Goal: Information Seeking & Learning: Obtain resource

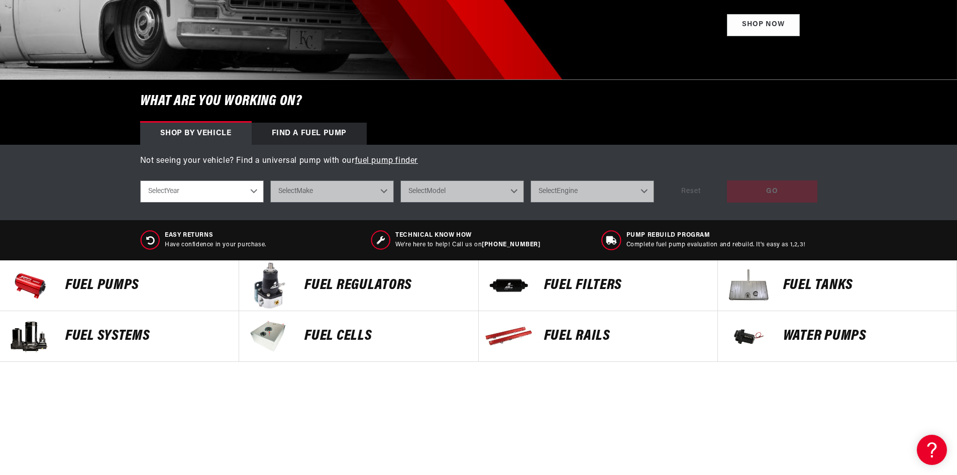
scroll to position [251, 0]
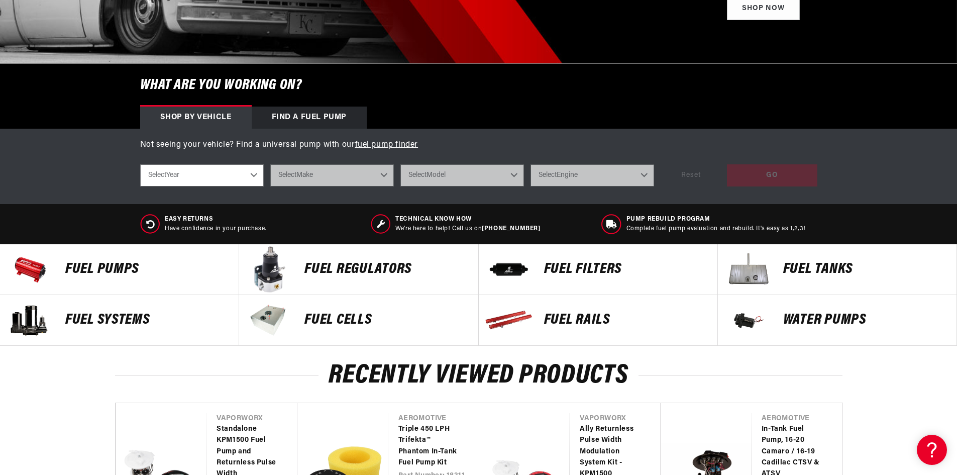
click at [103, 274] on p "Fuel Pumps" at bounding box center [146, 269] width 163 height 15
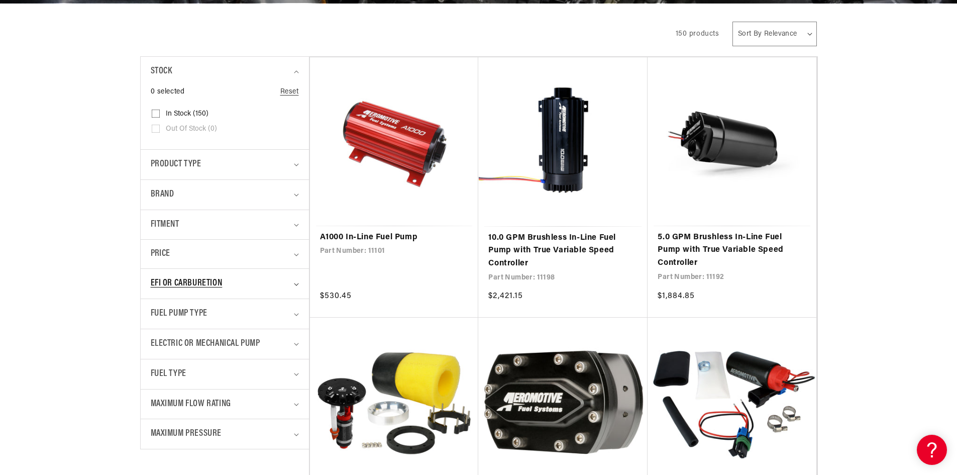
click at [204, 282] on span "EFI or Carburetion" at bounding box center [187, 283] width 72 height 15
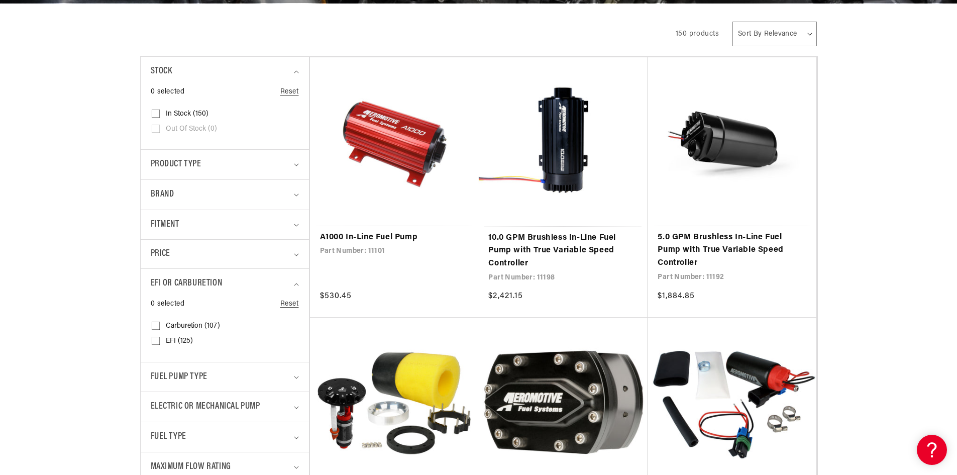
click at [173, 341] on span "EFI (125)" at bounding box center [179, 341] width 27 height 9
click at [160, 341] on input "EFI (125) EFI (125 products)" at bounding box center [156, 343] width 8 height 8
checkbox input "true"
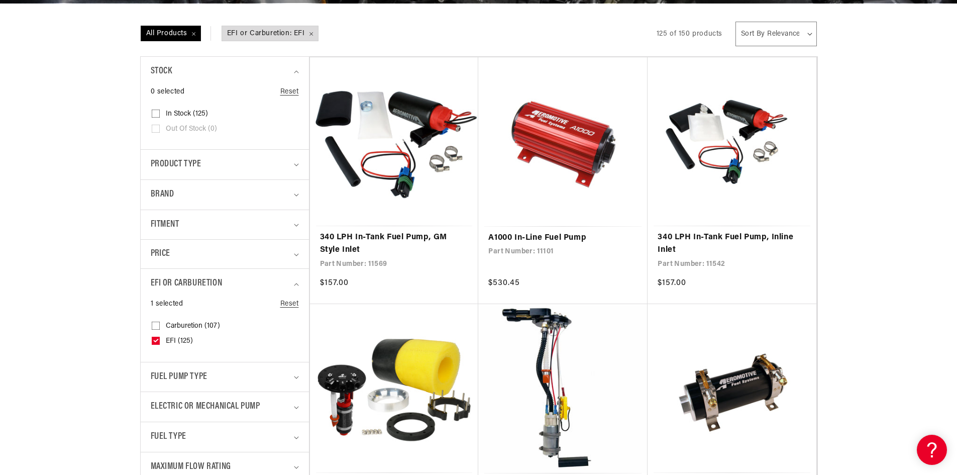
click at [186, 378] on span "Fuel Pump Type" at bounding box center [179, 377] width 57 height 15
click at [182, 451] on span "In-Tank (92)" at bounding box center [184, 449] width 37 height 9
click at [160, 451] on input "In-Tank (92) In-Tank (92 products)" at bounding box center [156, 451] width 8 height 8
checkbox input "true"
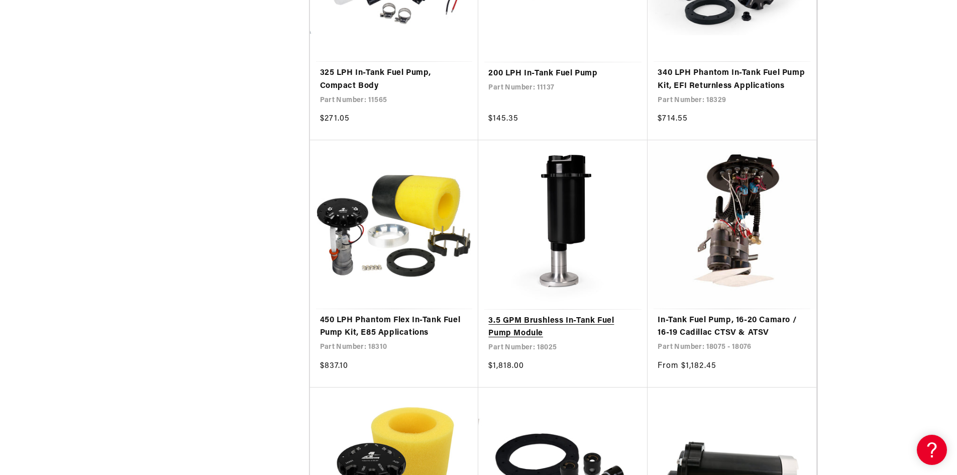
scroll to position [1657, 0]
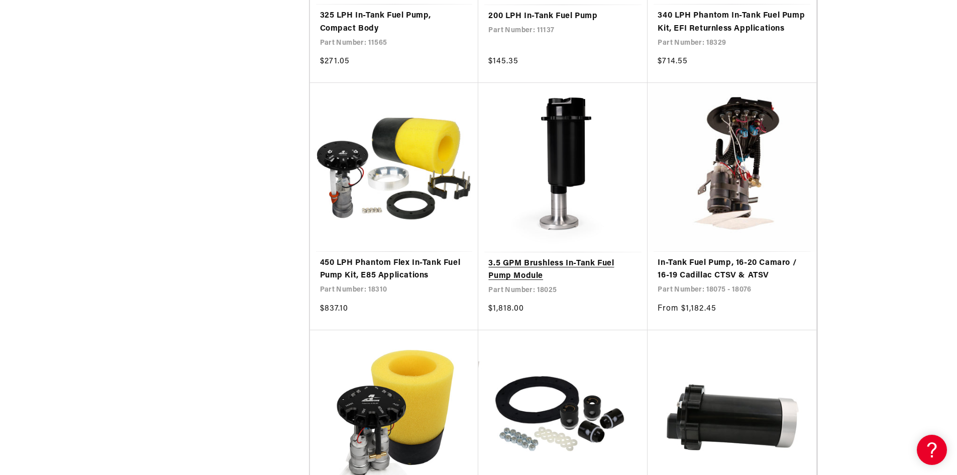
click at [531, 263] on link "3.5 GPM Brushless In-Tank Fuel Pump Module" at bounding box center [562, 270] width 149 height 26
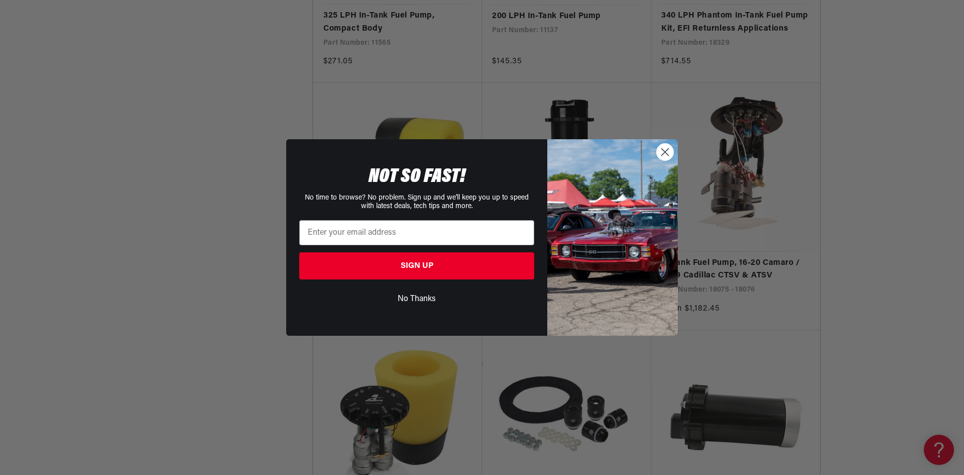
click at [665, 151] on circle "Close dialog" at bounding box center [665, 152] width 17 height 17
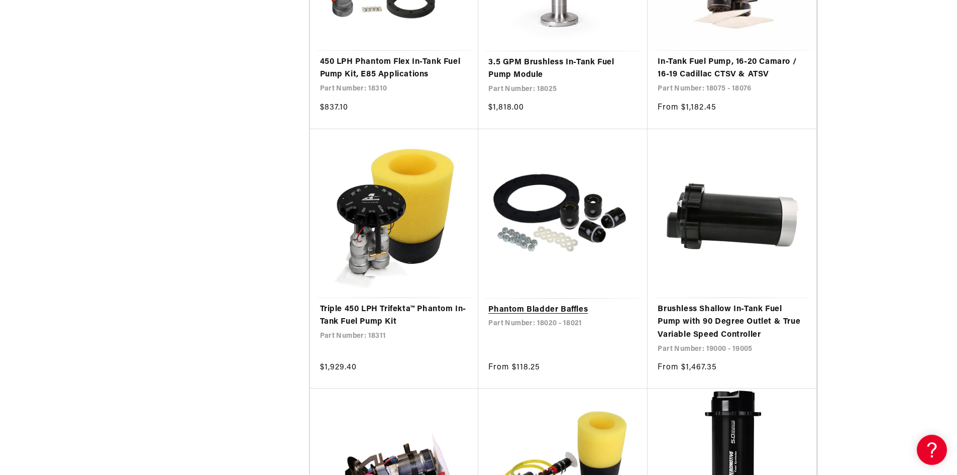
scroll to position [1909, 0]
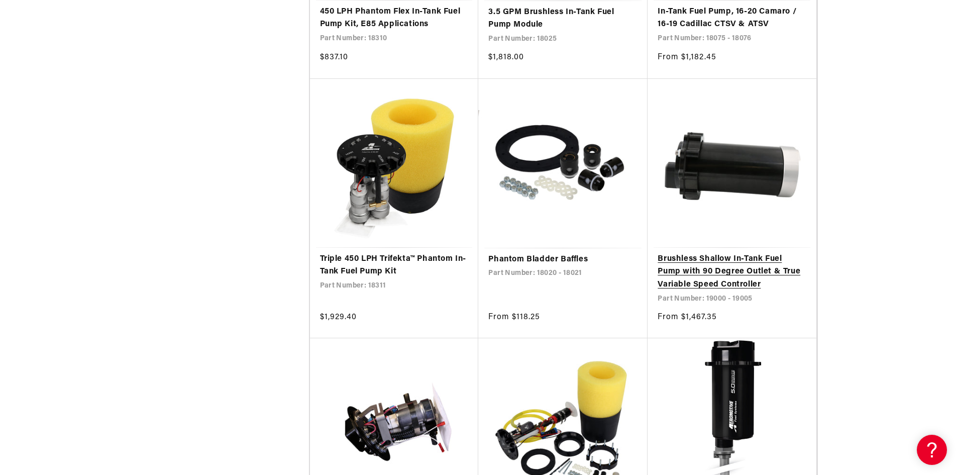
click at [756, 260] on link "Brushless Shallow In-Tank Fuel Pump with 90 Degree Outlet & True Variable Speed…" at bounding box center [731, 272] width 149 height 39
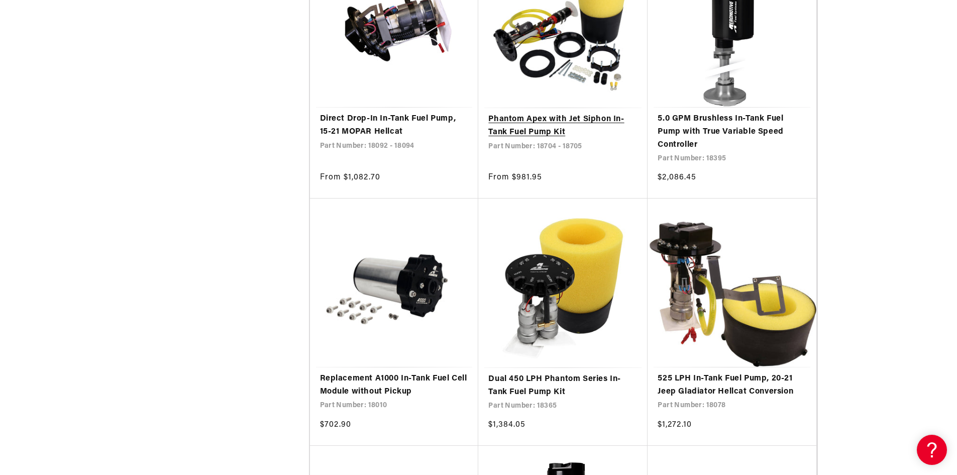
scroll to position [2310, 0]
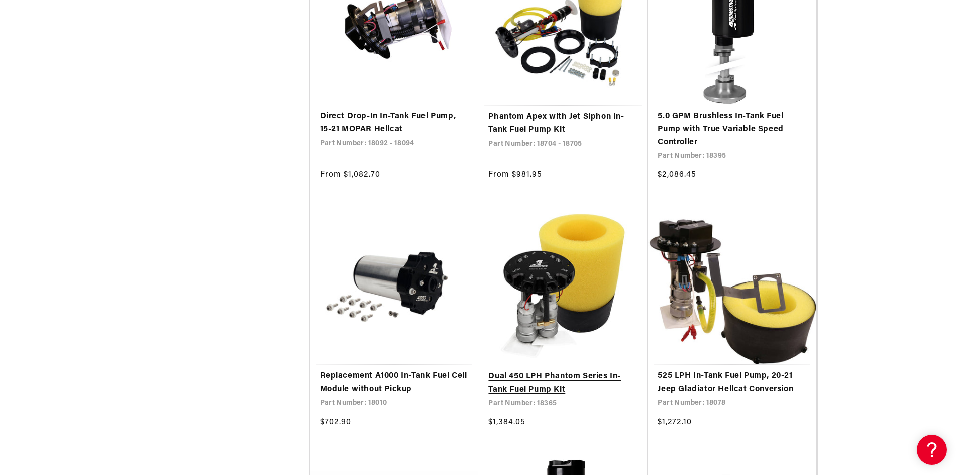
click at [536, 383] on link "Dual 450 LPH Phantom Series In-Tank Fuel Pump Kit" at bounding box center [562, 383] width 149 height 26
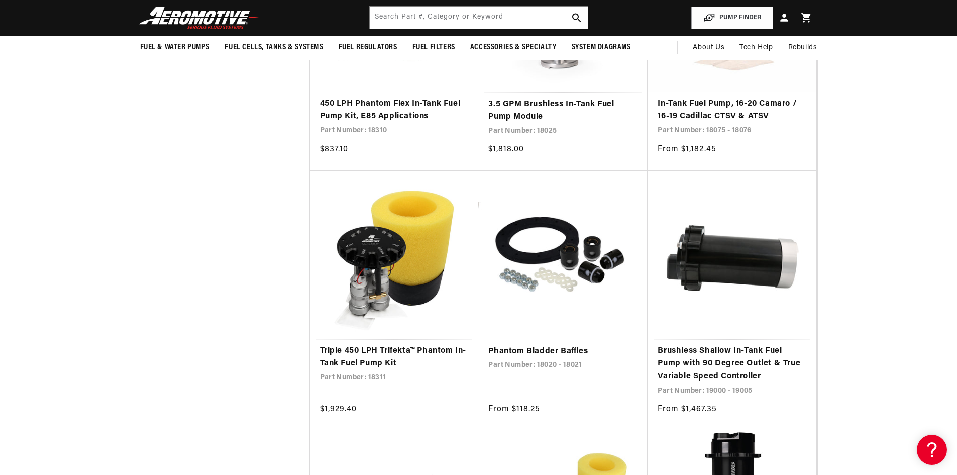
scroll to position [1808, 0]
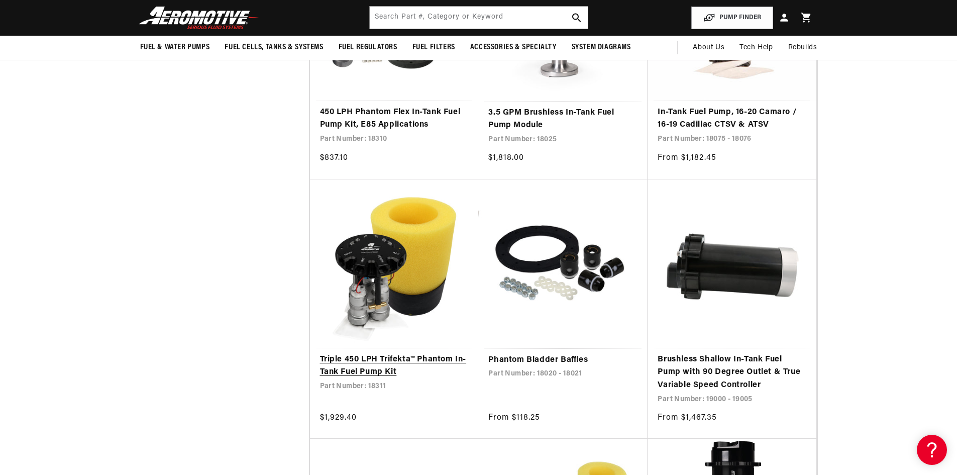
click at [373, 364] on link "Triple 450 LPH Trifekta™ Phantom In-Tank Fuel Pump Kit" at bounding box center [394, 366] width 149 height 26
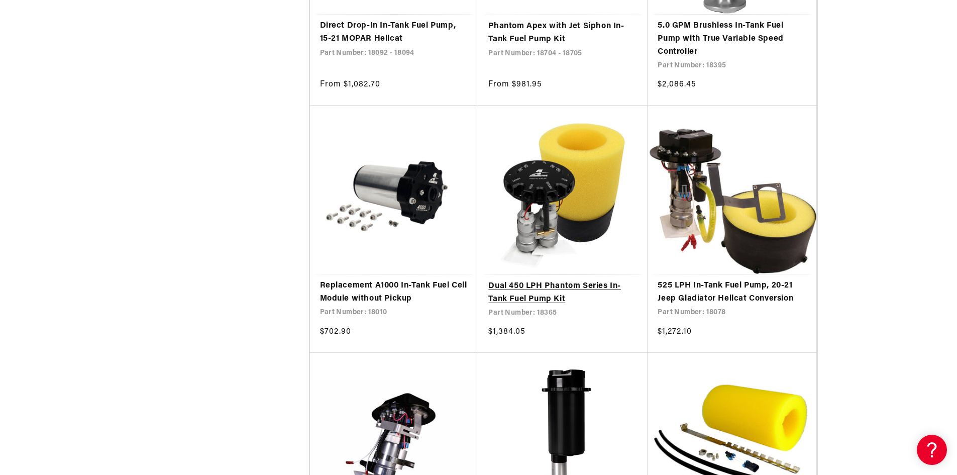
scroll to position [2411, 0]
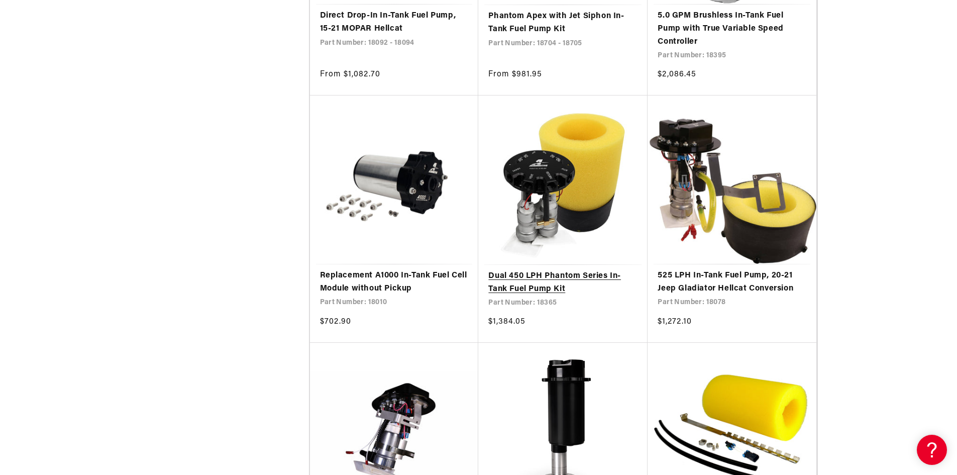
click at [523, 280] on link "Dual 450 LPH Phantom Series In-Tank Fuel Pump Kit" at bounding box center [562, 283] width 149 height 26
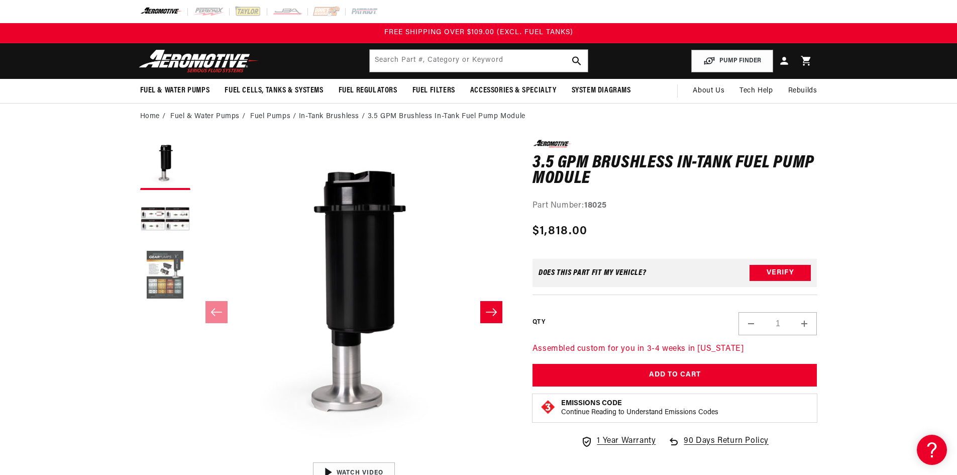
click at [150, 275] on button "Load image 3 in gallery view" at bounding box center [165, 275] width 50 height 50
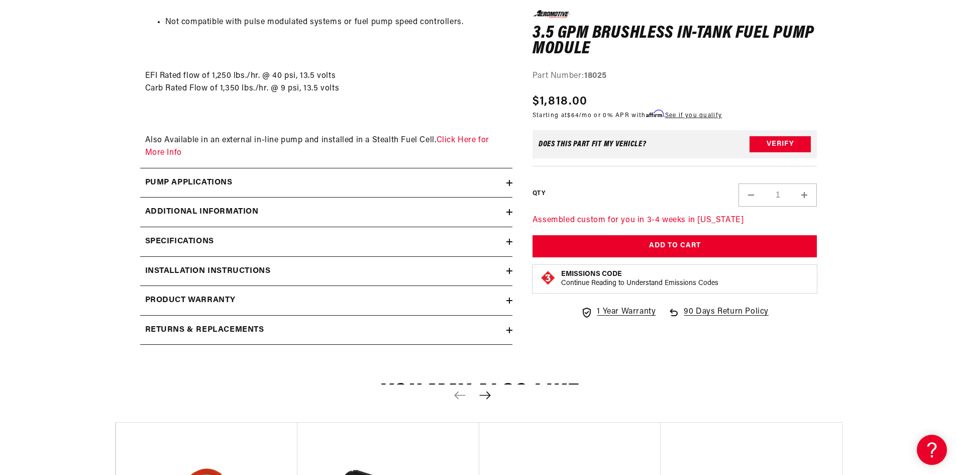
scroll to position [1657, 0]
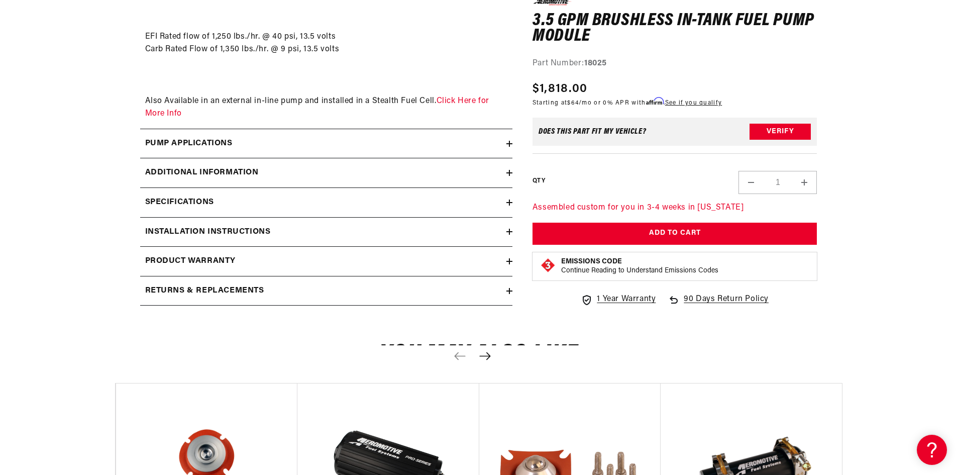
click at [217, 168] on h2 "Additional information" at bounding box center [202, 172] width 114 height 13
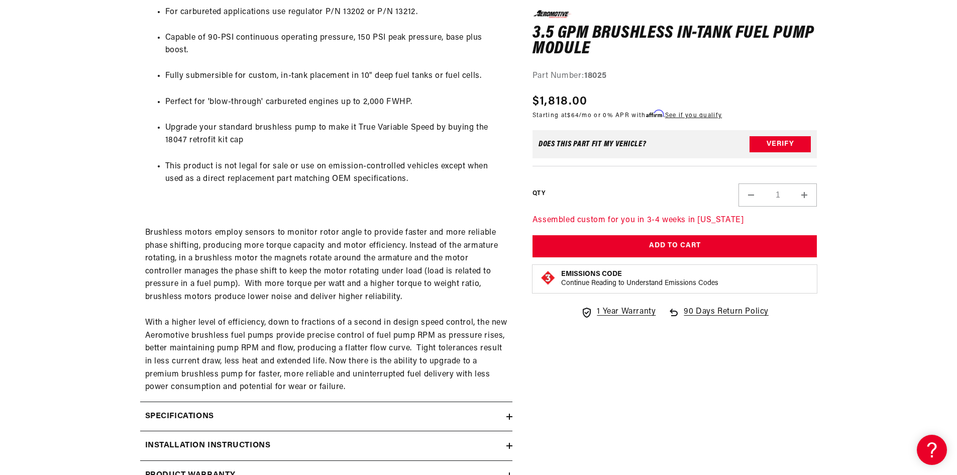
scroll to position [2059, 0]
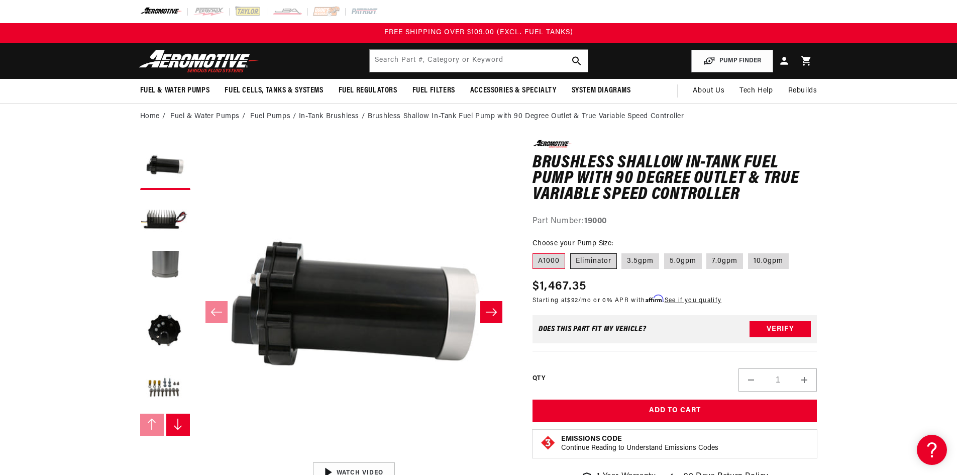
click at [603, 265] on label "Eliminator" at bounding box center [593, 261] width 47 height 16
click at [571, 252] on input "Eliminator" at bounding box center [570, 251] width 1 height 1
radio input "true"
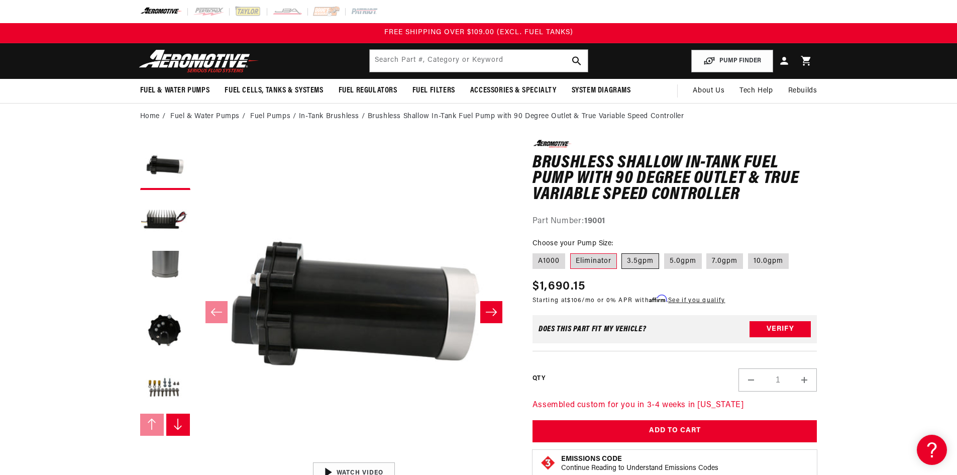
click at [642, 254] on label "3.5gpm" at bounding box center [640, 261] width 38 height 16
click at [622, 252] on input "3.5gpm" at bounding box center [622, 251] width 1 height 1
radio input "true"
click at [166, 231] on button "Load image 2 in gallery view" at bounding box center [165, 220] width 50 height 50
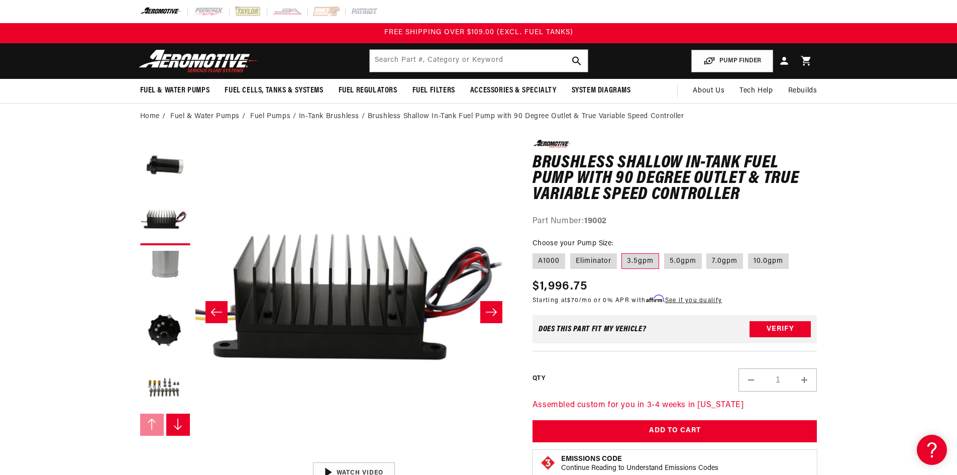
click at [172, 267] on button "Load image 3 in gallery view" at bounding box center [165, 275] width 50 height 50
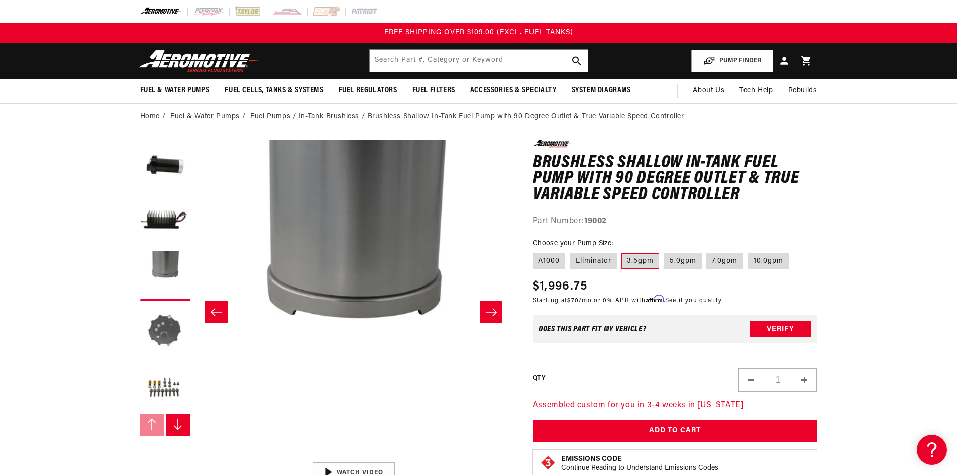
click at [170, 338] on button "Load image 4 in gallery view" at bounding box center [165, 330] width 50 height 50
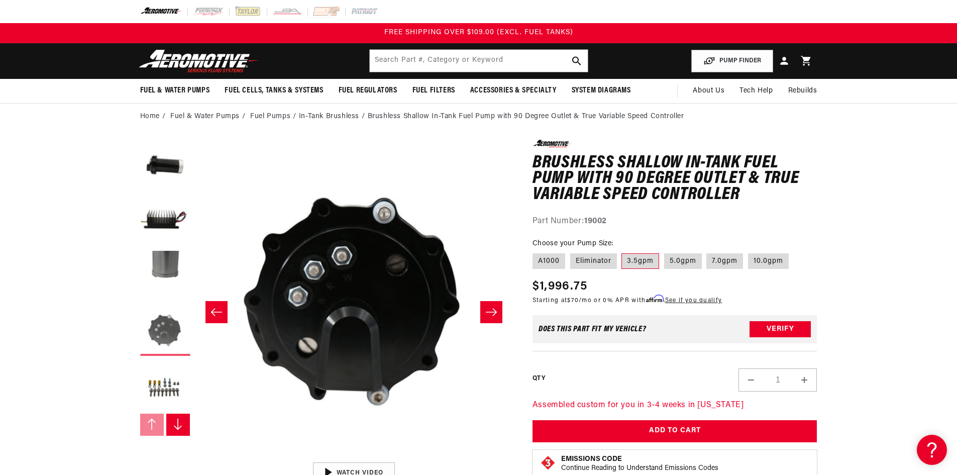
scroll to position [0, 951]
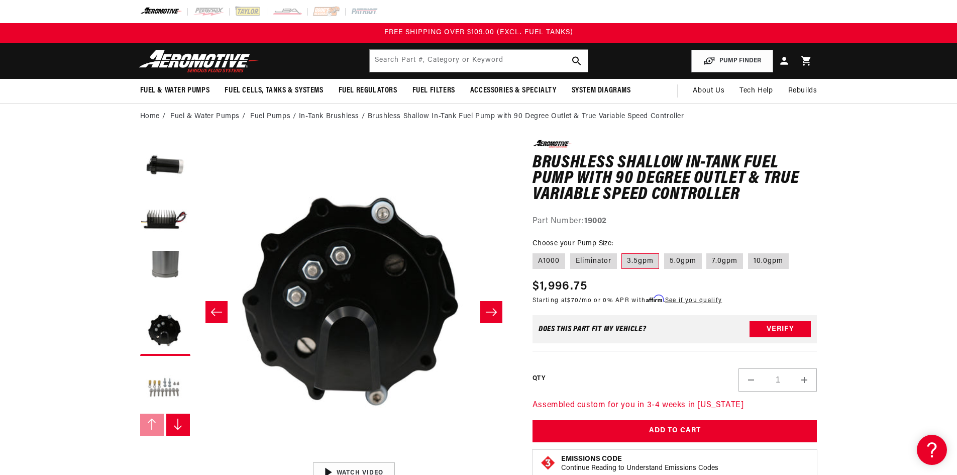
click at [171, 389] on button "Load image 5 in gallery view" at bounding box center [165, 386] width 50 height 50
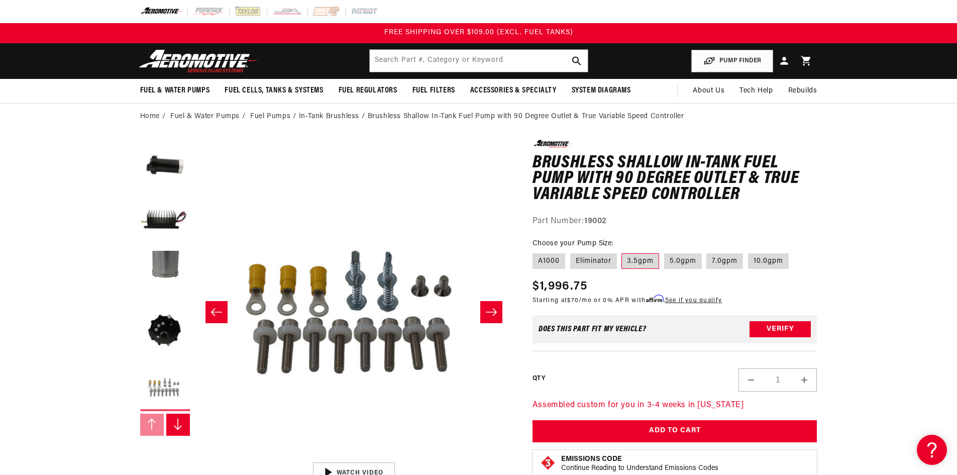
scroll to position [0, 1269]
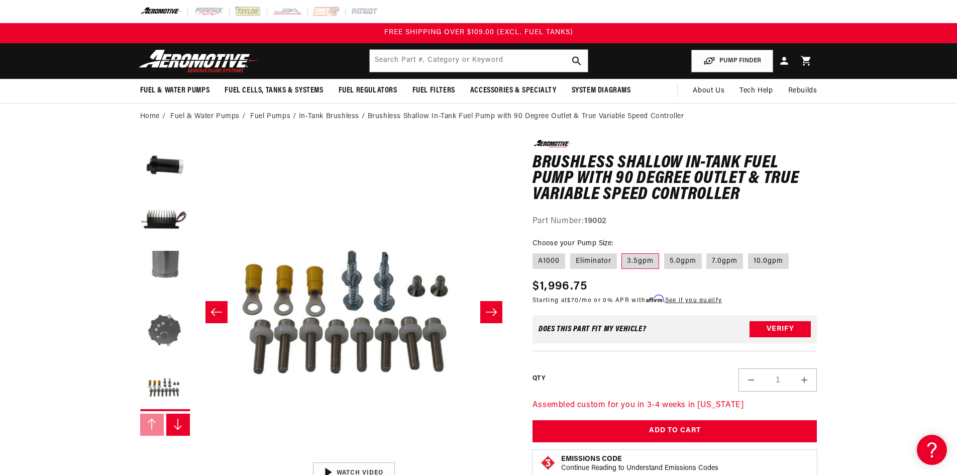
click at [163, 341] on button "Load image 4 in gallery view" at bounding box center [165, 330] width 50 height 50
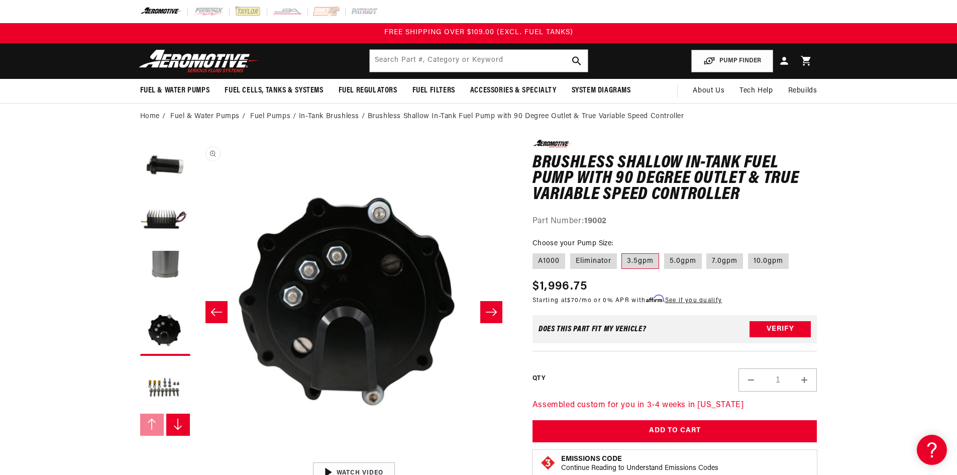
scroll to position [0, 951]
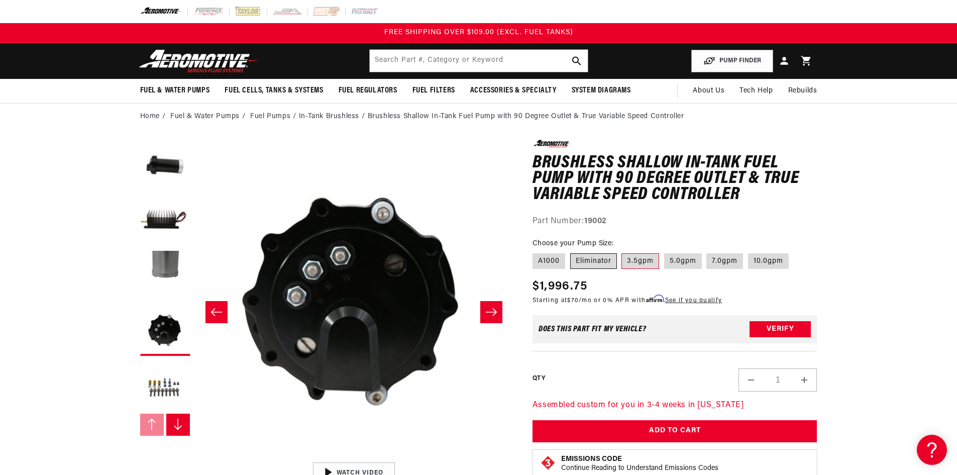
click at [579, 259] on label "Eliminator" at bounding box center [593, 261] width 47 height 16
click at [571, 252] on input "Eliminator" at bounding box center [570, 251] width 1 height 1
radio input "true"
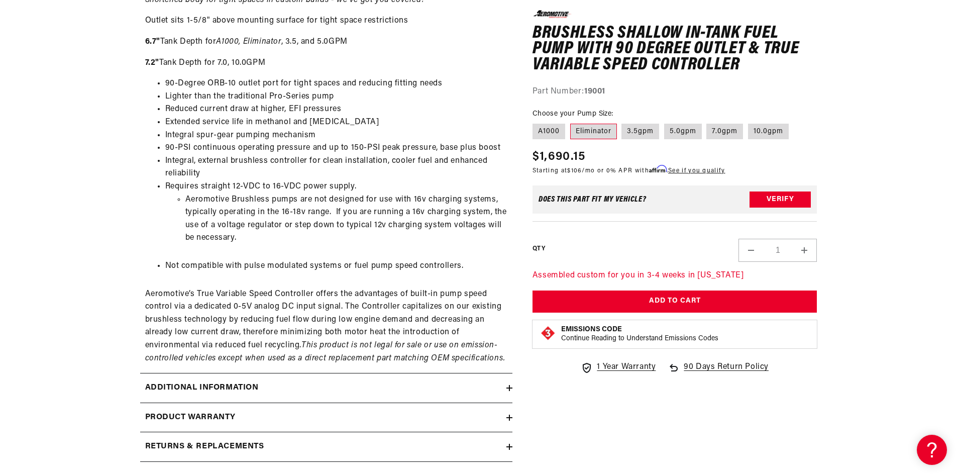
scroll to position [603, 0]
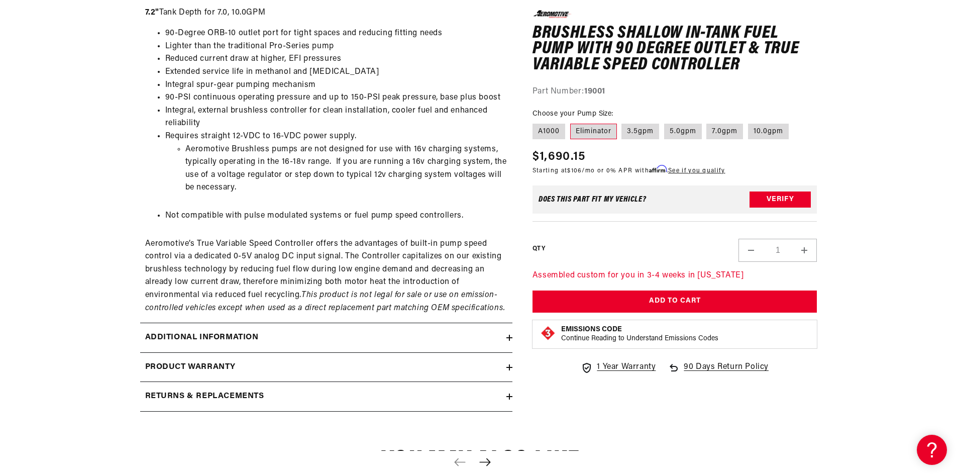
click at [240, 337] on h2 "Additional information" at bounding box center [202, 337] width 114 height 13
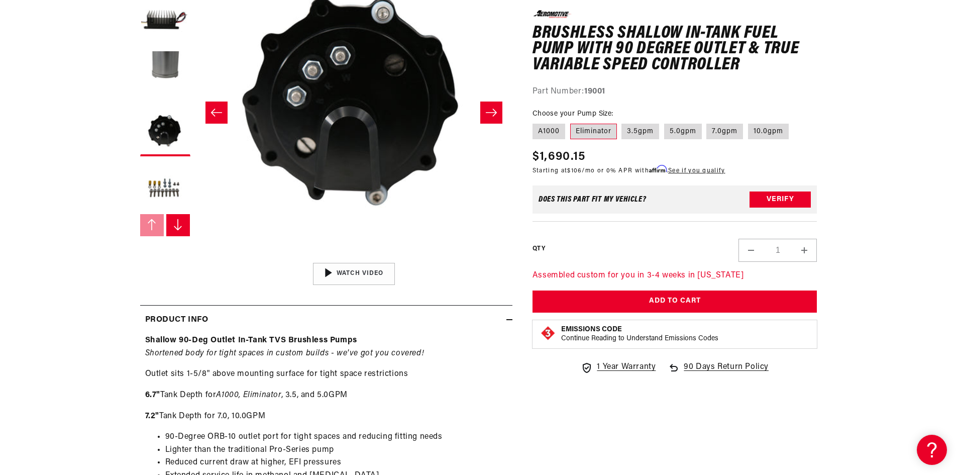
scroll to position [0, 0]
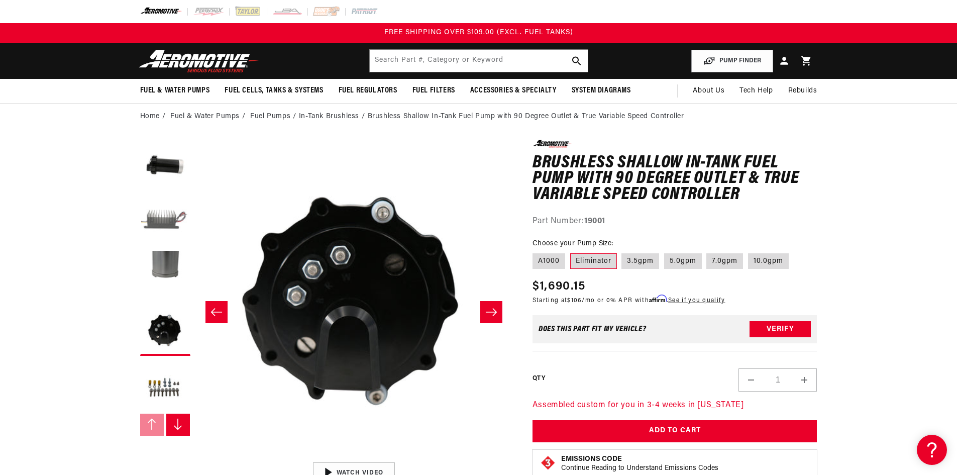
click at [158, 232] on button "Load image 2 in gallery view" at bounding box center [165, 220] width 50 height 50
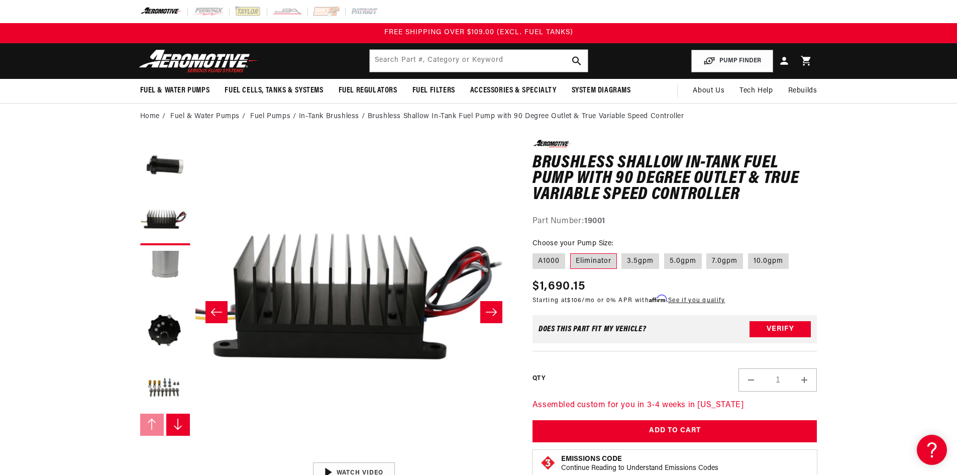
click at [162, 276] on button "Load image 3 in gallery view" at bounding box center [165, 275] width 50 height 50
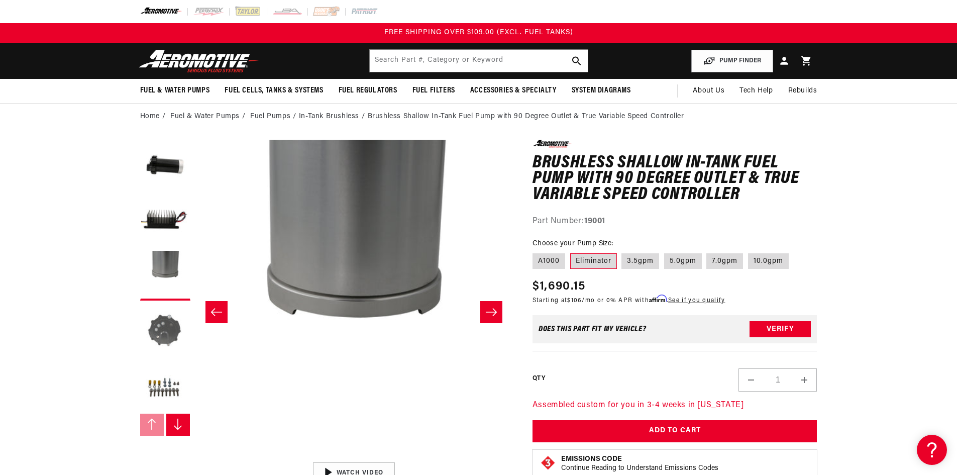
click at [156, 346] on button "Load image 4 in gallery view" at bounding box center [165, 330] width 50 height 50
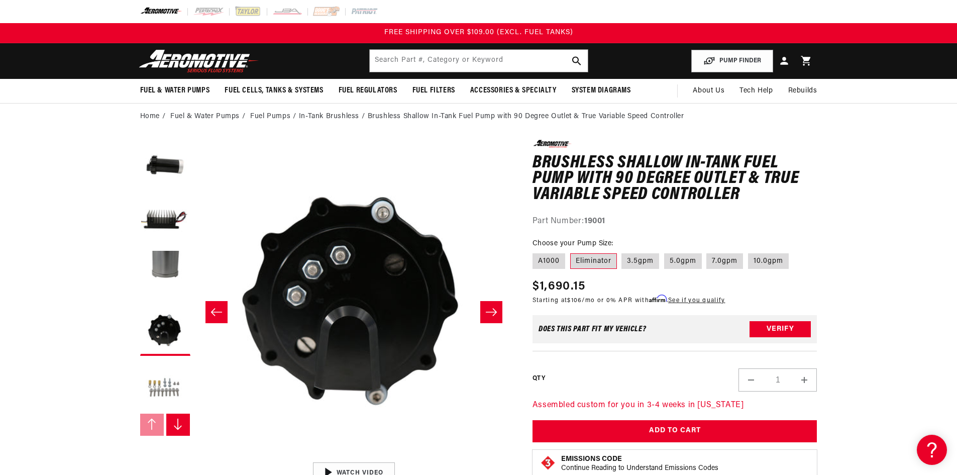
click at [166, 390] on button "Load image 5 in gallery view" at bounding box center [165, 386] width 50 height 50
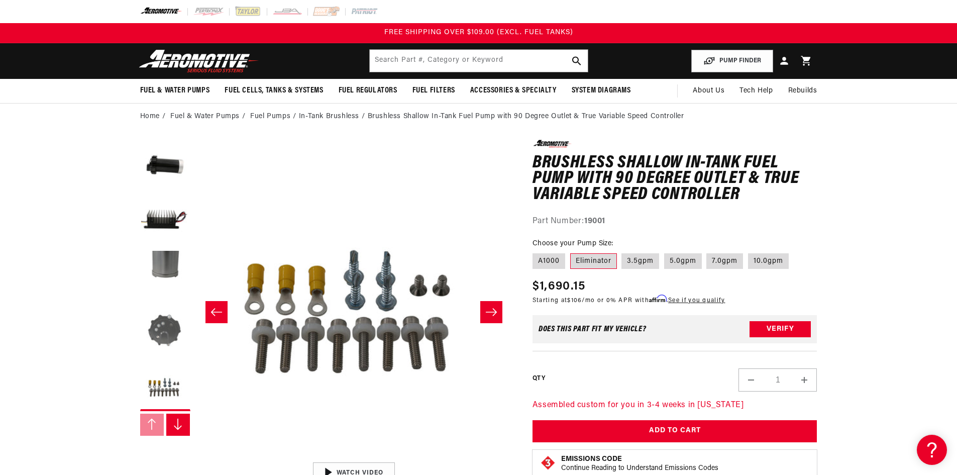
scroll to position [1, 1269]
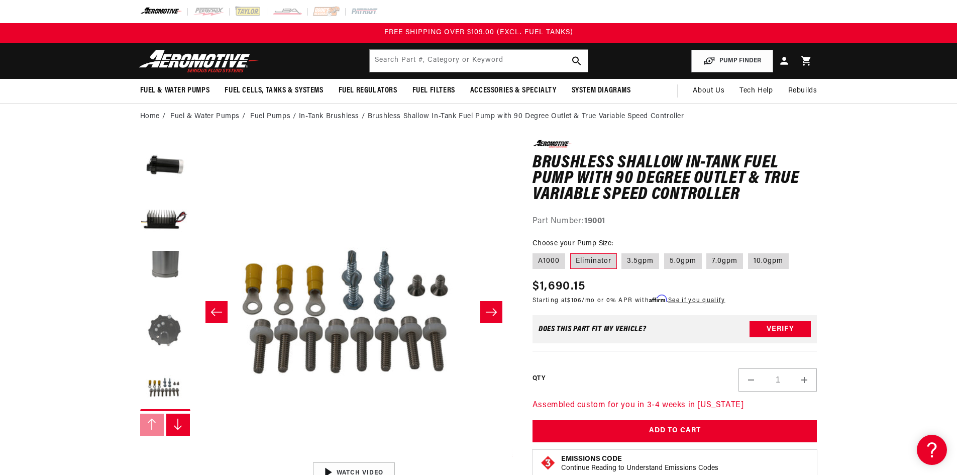
click at [156, 338] on button "Load image 4 in gallery view" at bounding box center [165, 330] width 50 height 50
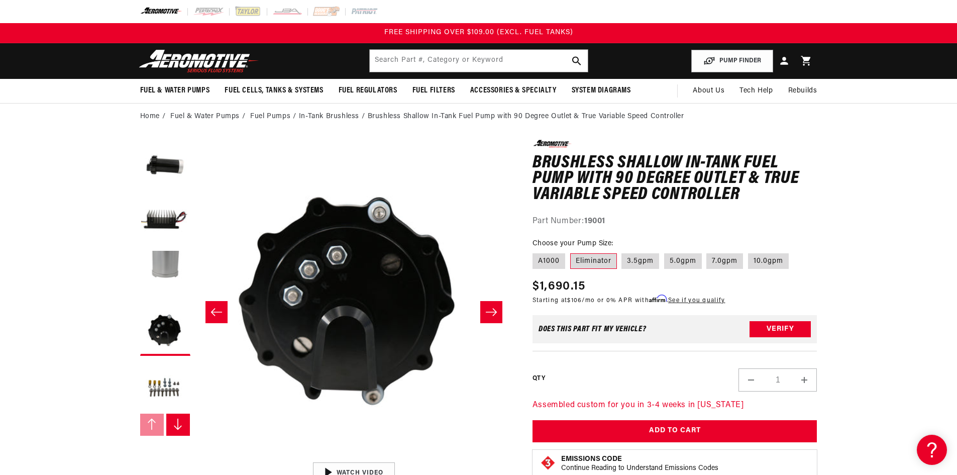
scroll to position [1, 951]
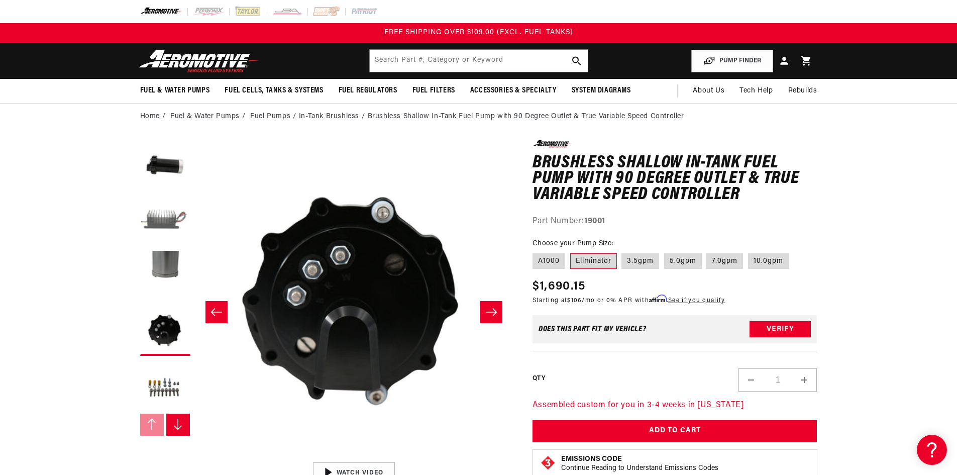
click at [171, 208] on button "Load image 2 in gallery view" at bounding box center [165, 220] width 50 height 50
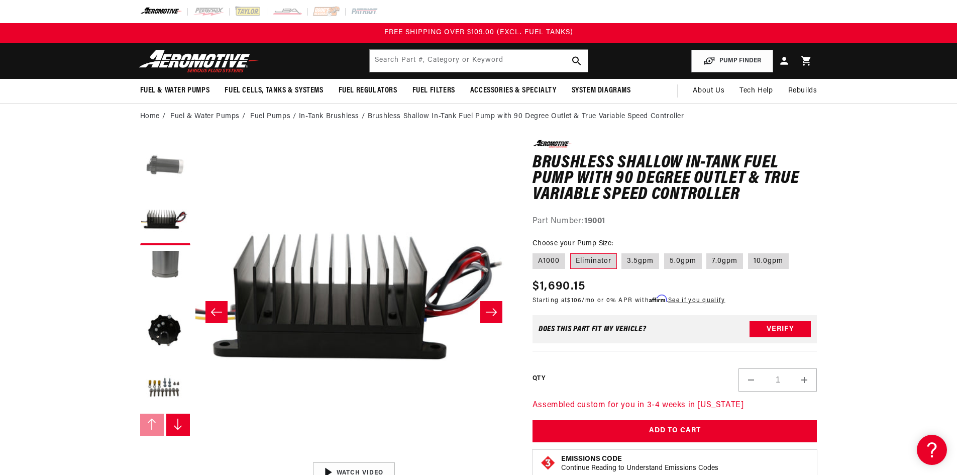
click at [164, 172] on button "Load image 1 in gallery view" at bounding box center [165, 165] width 50 height 50
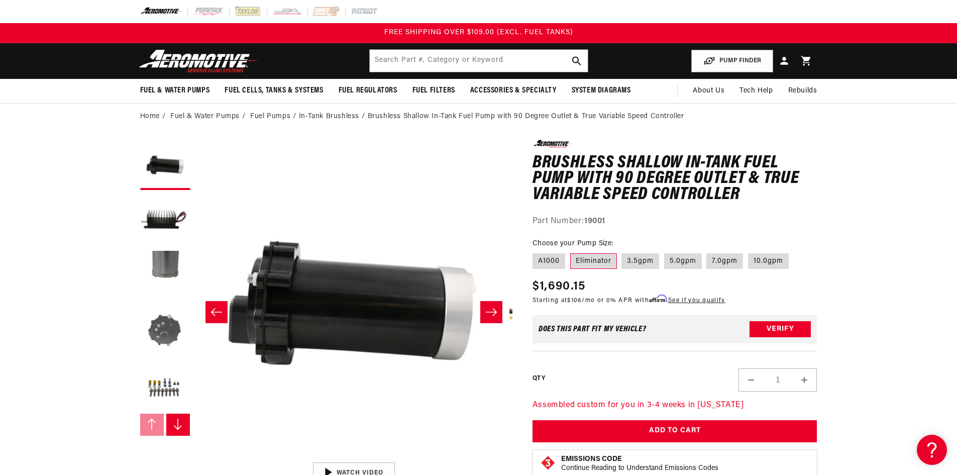
scroll to position [1, 0]
click at [164, 329] on button "Load image 4 in gallery view" at bounding box center [165, 330] width 50 height 50
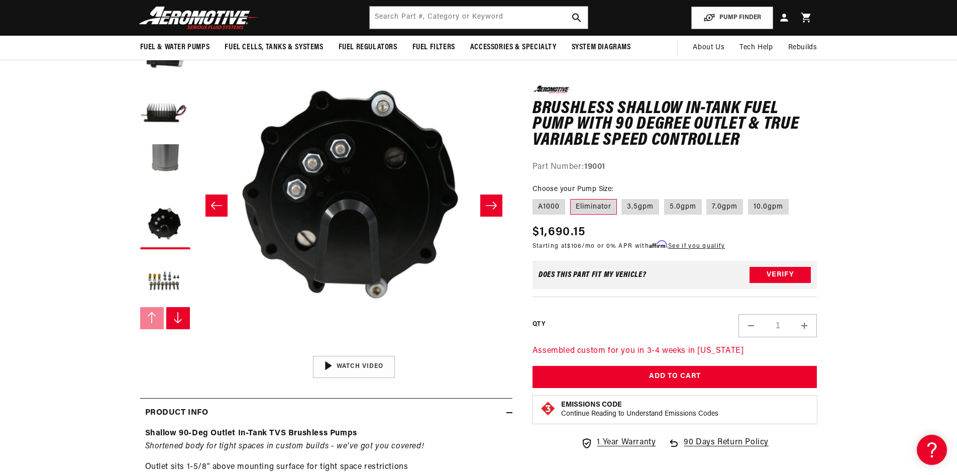
scroll to position [100, 0]
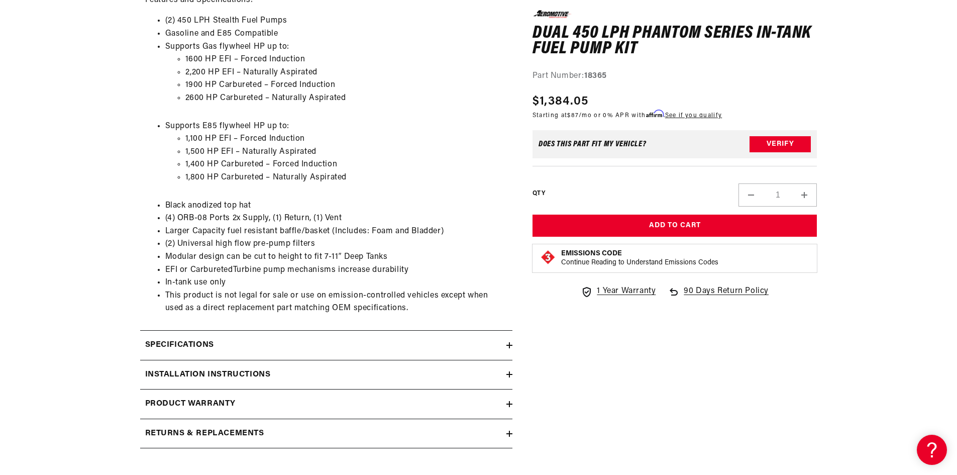
scroll to position [653, 0]
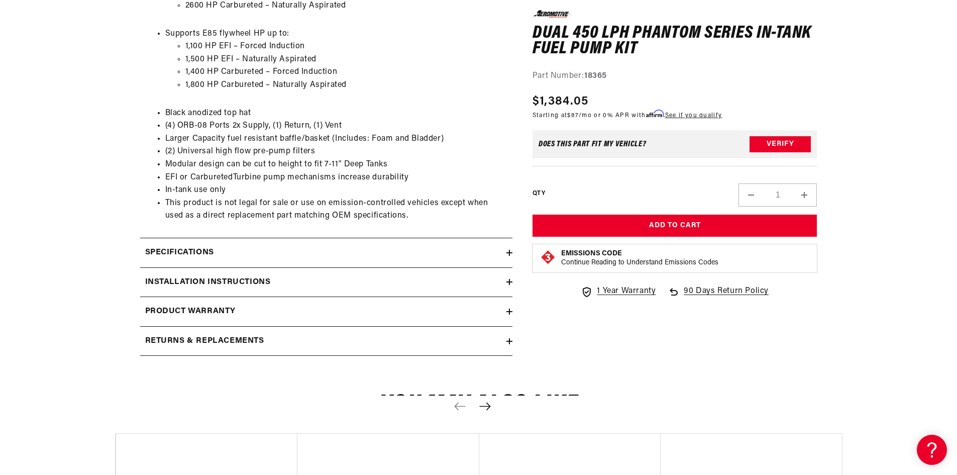
click at [300, 247] on div "Specifications" at bounding box center [323, 252] width 366 height 13
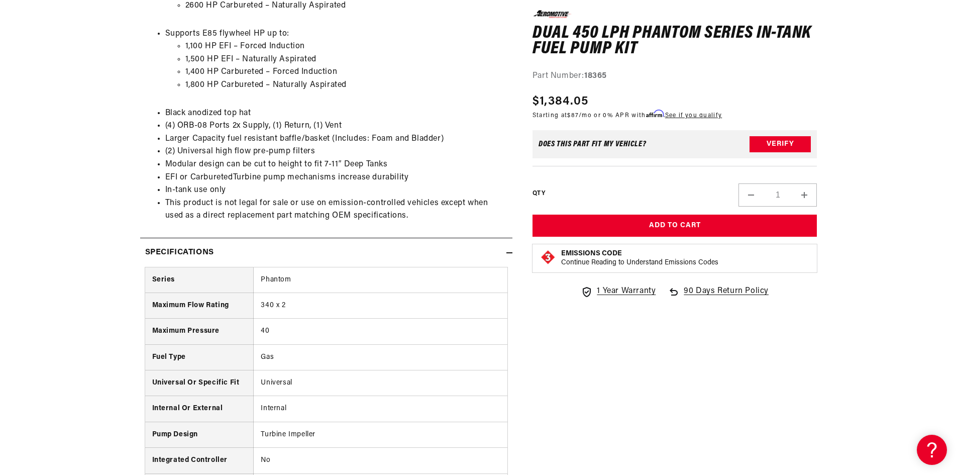
click at [300, 247] on div "Specifications" at bounding box center [323, 252] width 366 height 13
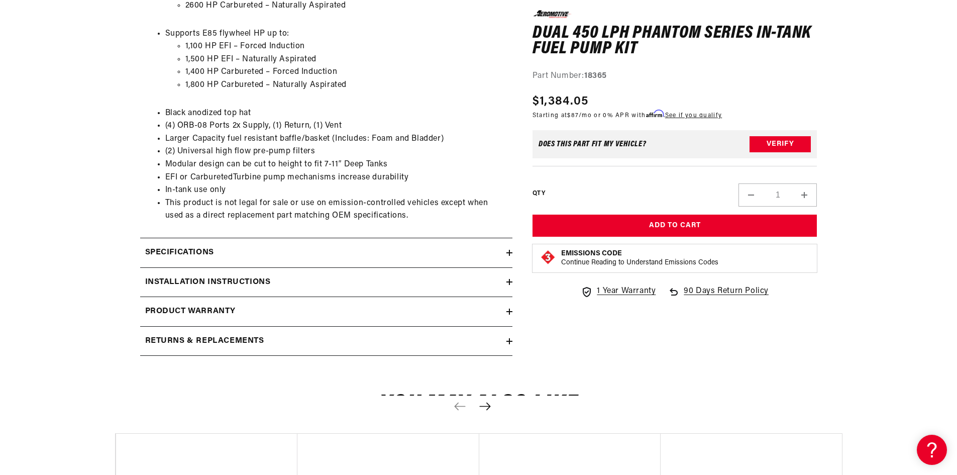
click at [341, 284] on div "Installation Instructions" at bounding box center [323, 282] width 366 height 13
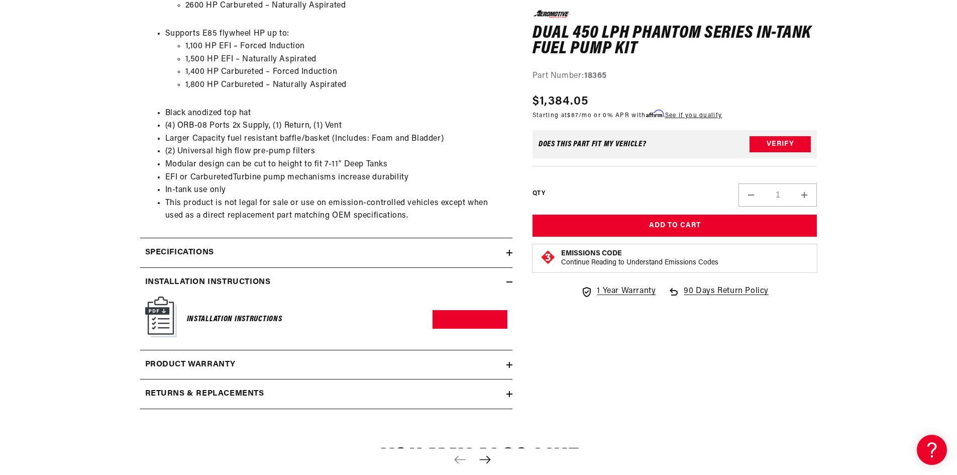
click at [341, 284] on div "Installation Instructions" at bounding box center [323, 282] width 366 height 13
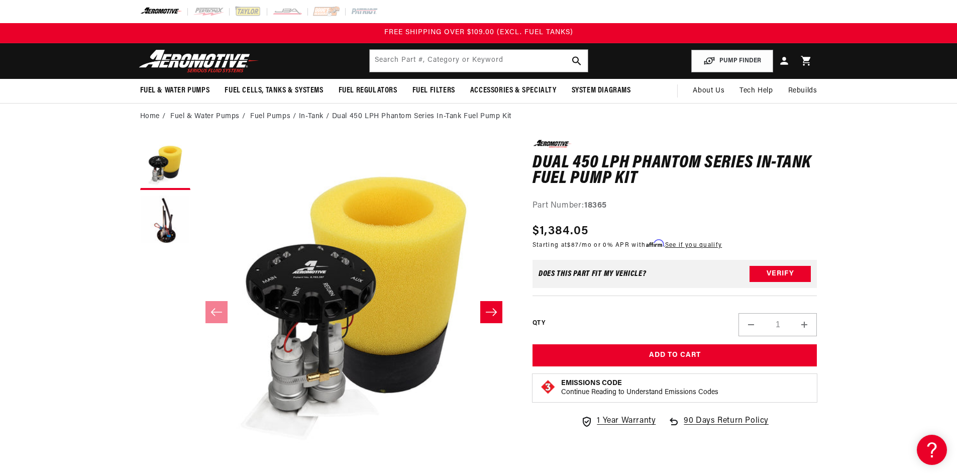
scroll to position [1, 0]
click at [168, 217] on button "Load image 2 in gallery view" at bounding box center [165, 220] width 50 height 50
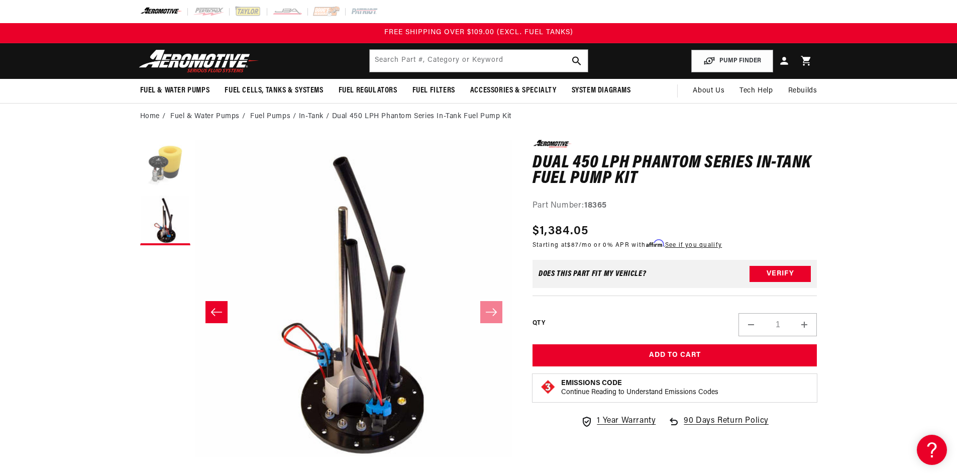
click at [178, 160] on button "Load image 1 in gallery view" at bounding box center [165, 165] width 50 height 50
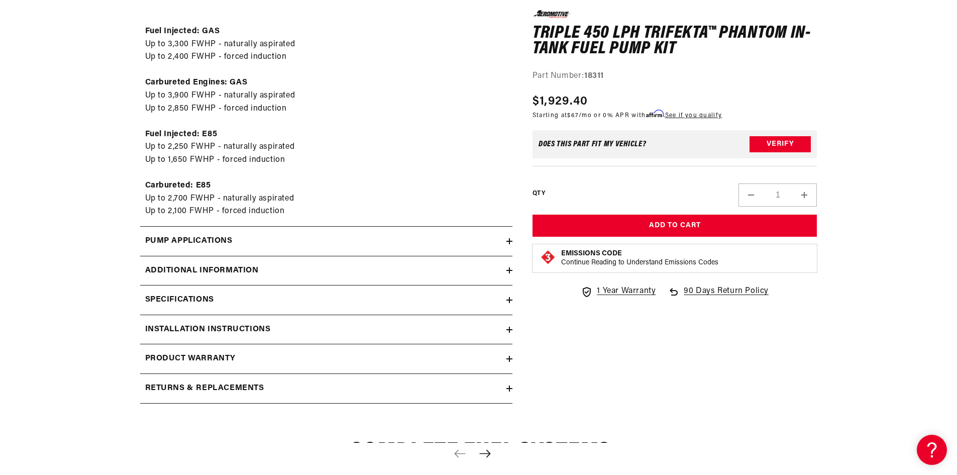
scroll to position [1005, 0]
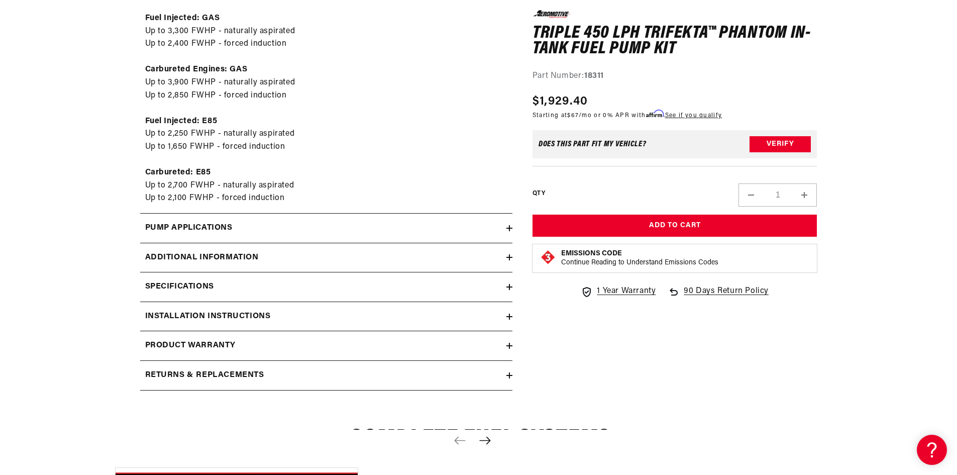
click at [363, 223] on div "Pump Applications" at bounding box center [323, 227] width 366 height 13
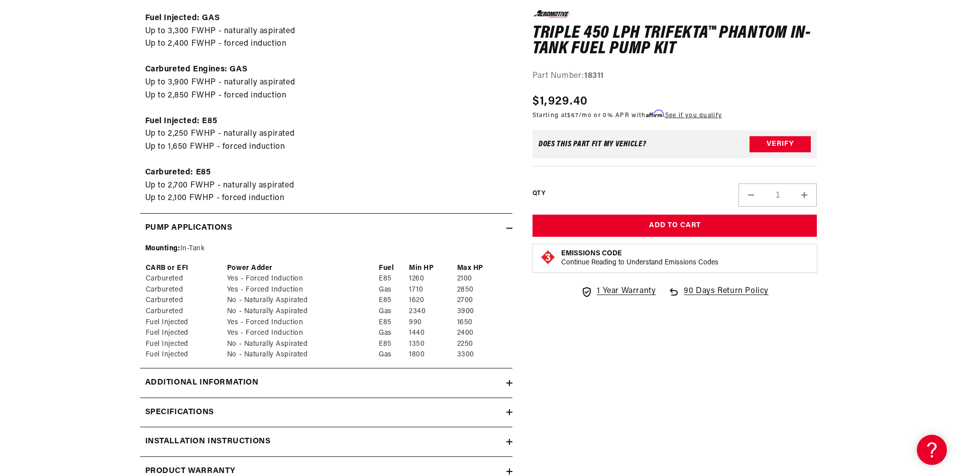
click at [363, 223] on div "Pump Applications" at bounding box center [323, 227] width 366 height 13
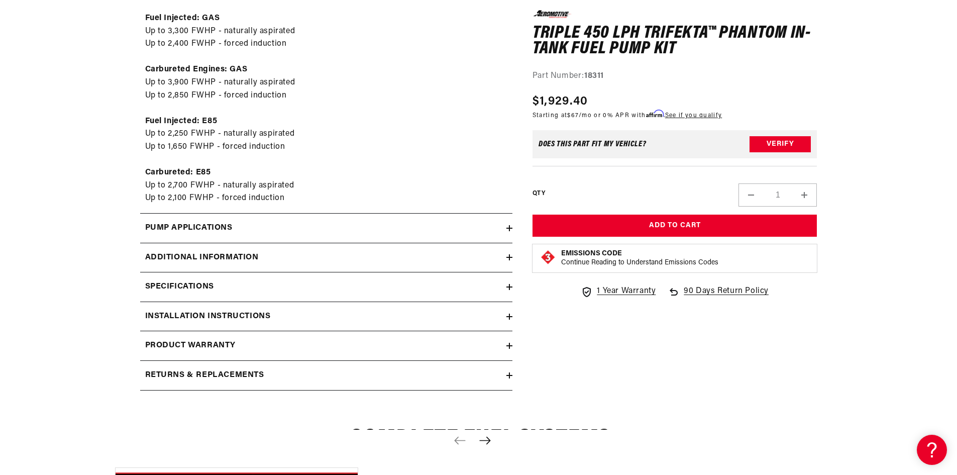
click at [358, 250] on summary "Additional information" at bounding box center [326, 257] width 372 height 29
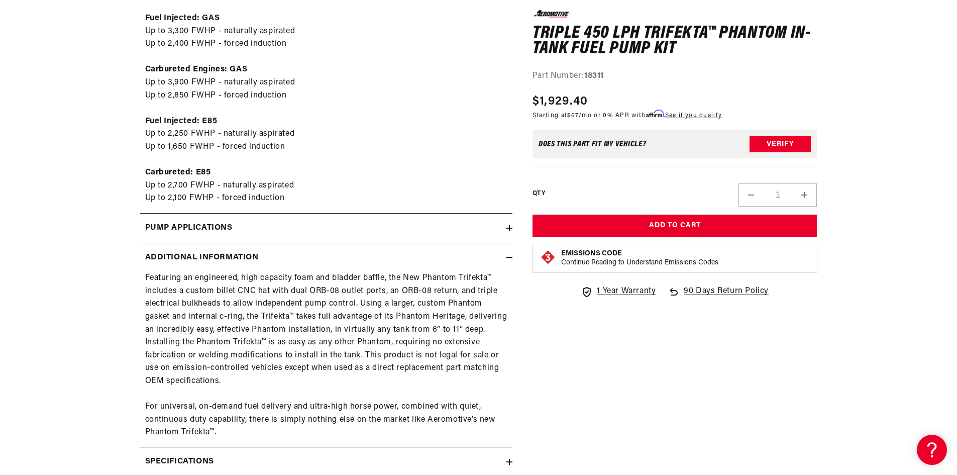
click at [490, 252] on div "Additional information" at bounding box center [323, 257] width 366 height 13
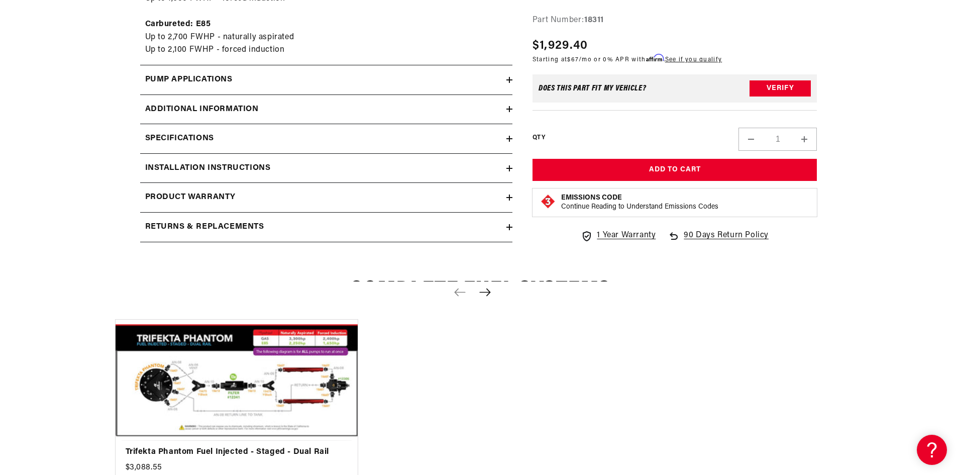
scroll to position [1155, 0]
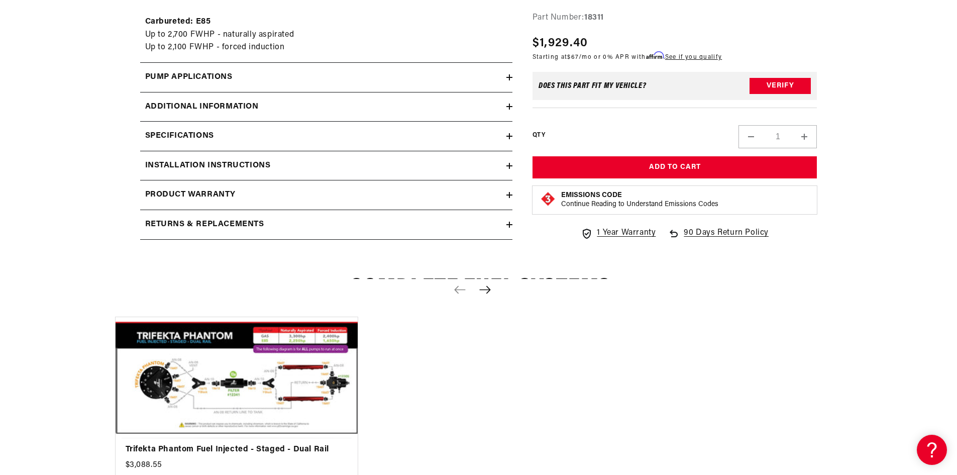
click at [299, 137] on div "Specifications" at bounding box center [323, 136] width 366 height 13
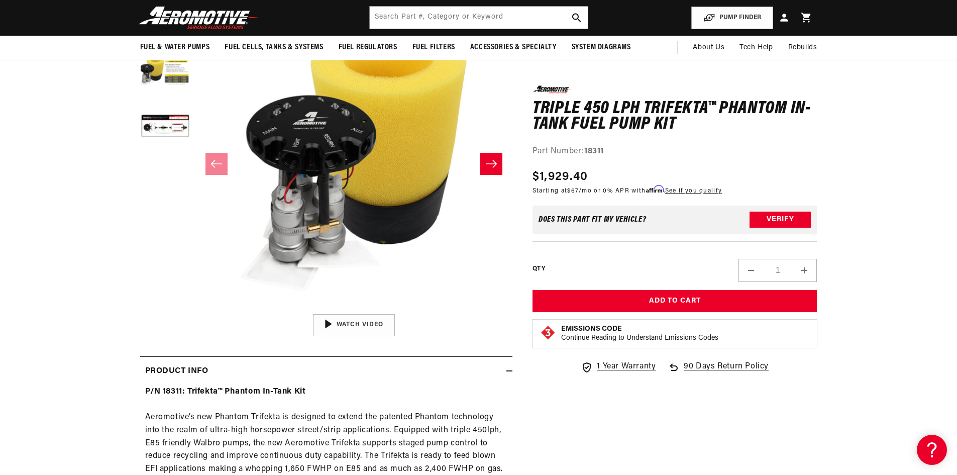
scroll to position [0, 0]
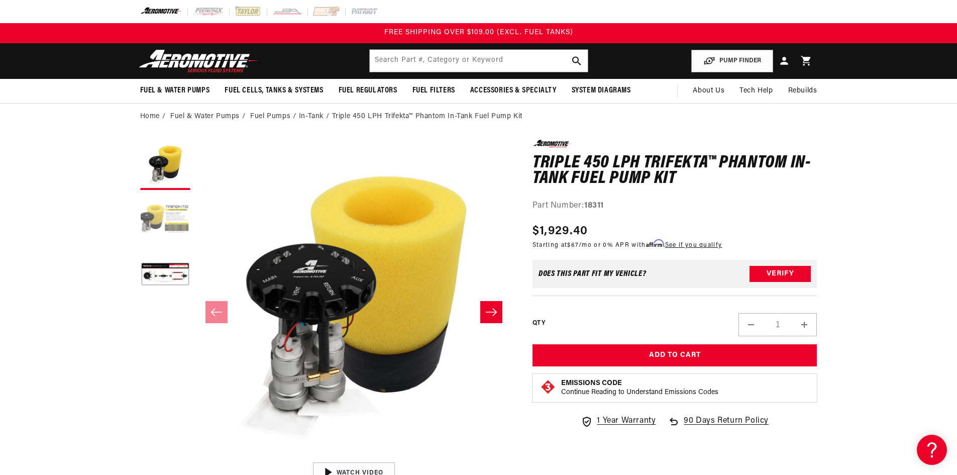
click at [173, 218] on button "Load image 2 in gallery view" at bounding box center [165, 220] width 50 height 50
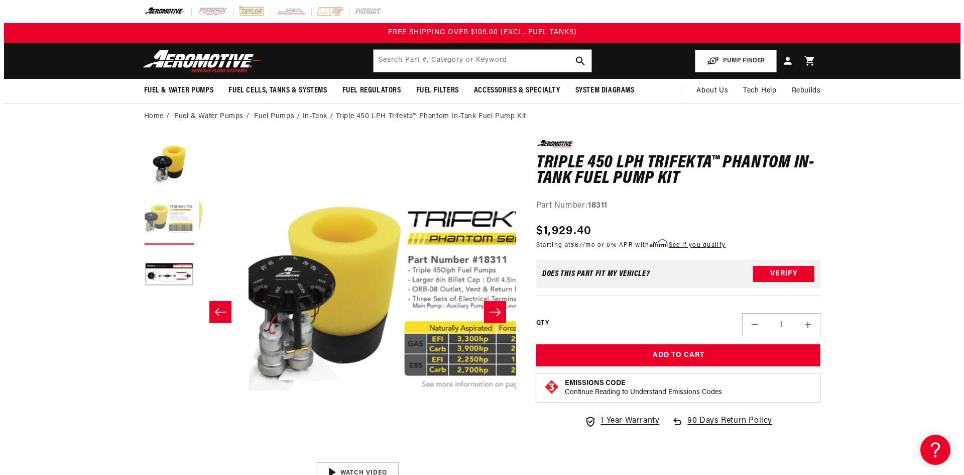
scroll to position [1, 317]
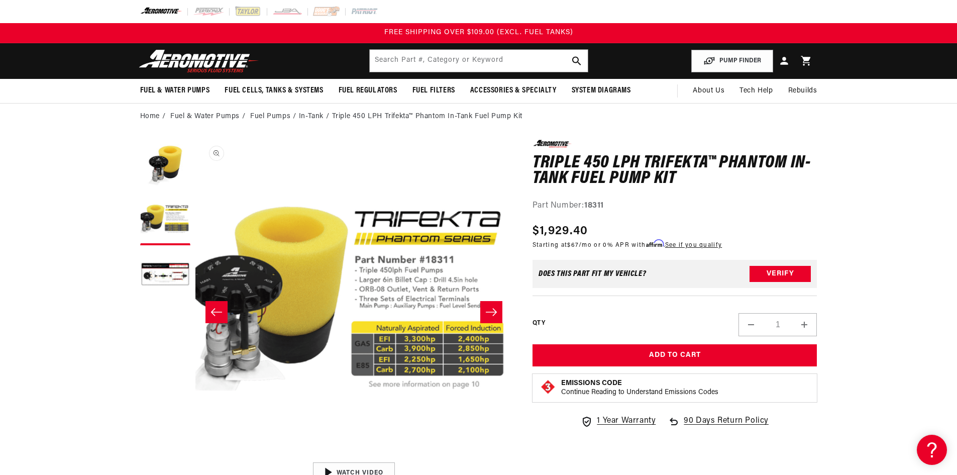
click at [195, 457] on button "Open media 2 in modal" at bounding box center [195, 457] width 0 height 0
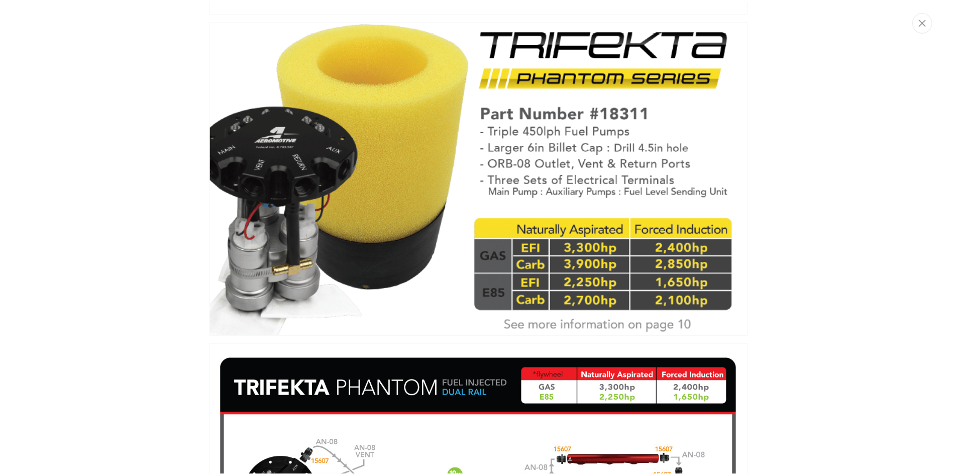
scroll to position [639, 0]
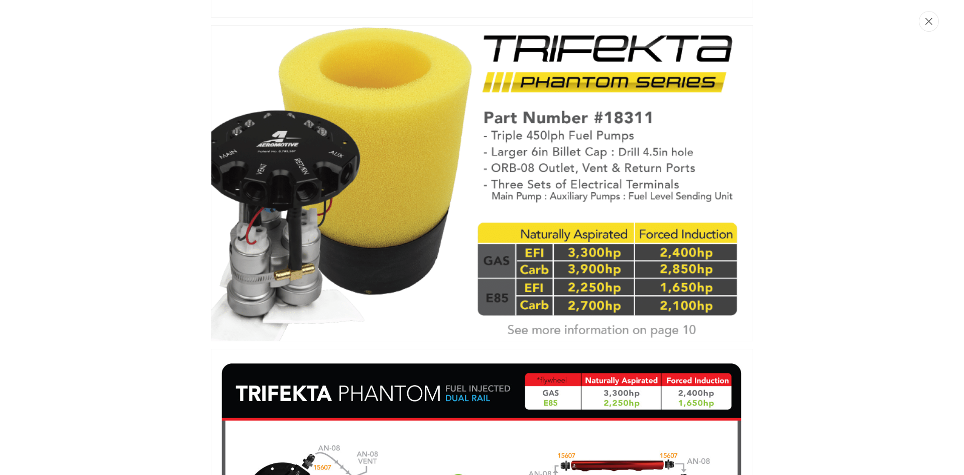
click at [932, 24] on icon "Close" at bounding box center [929, 21] width 7 height 7
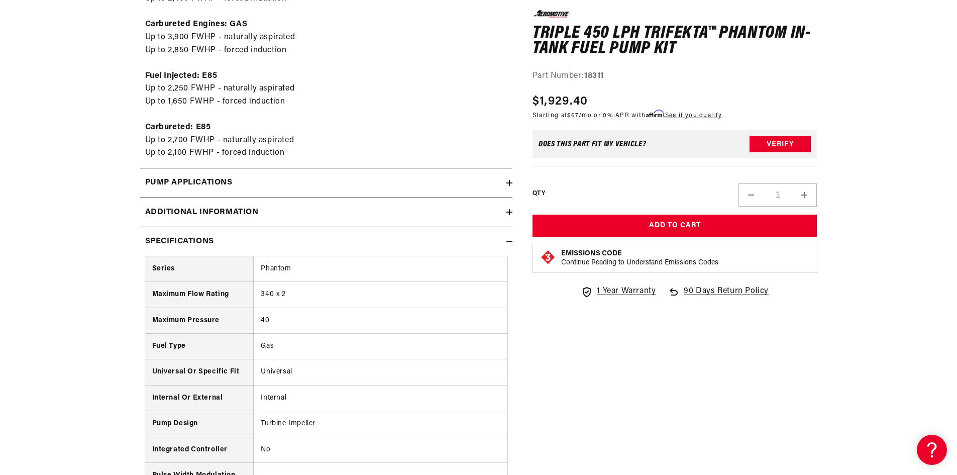
scroll to position [1055, 0]
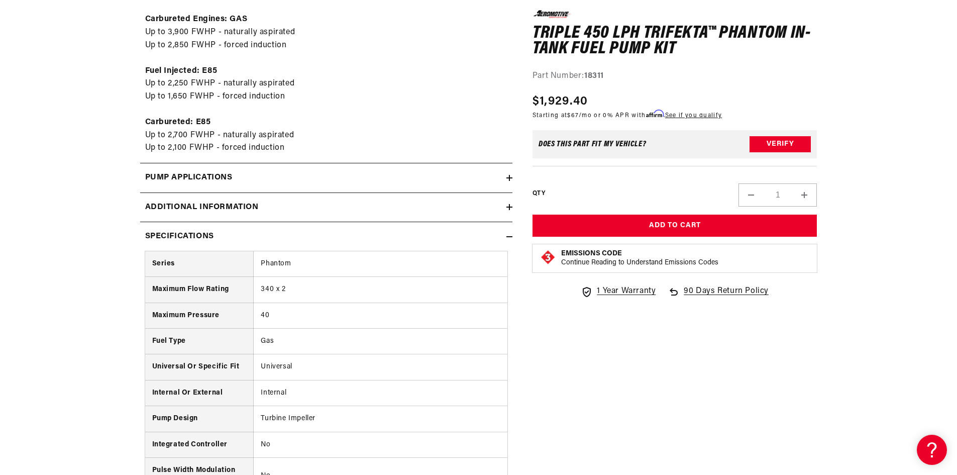
click at [308, 175] on div "Pump Applications" at bounding box center [323, 177] width 366 height 13
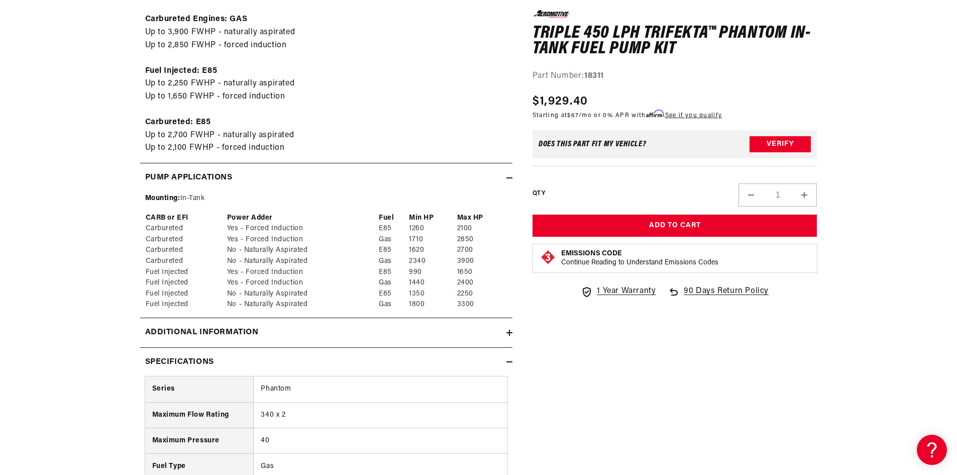
click at [308, 175] on div "Pump Applications" at bounding box center [323, 177] width 366 height 13
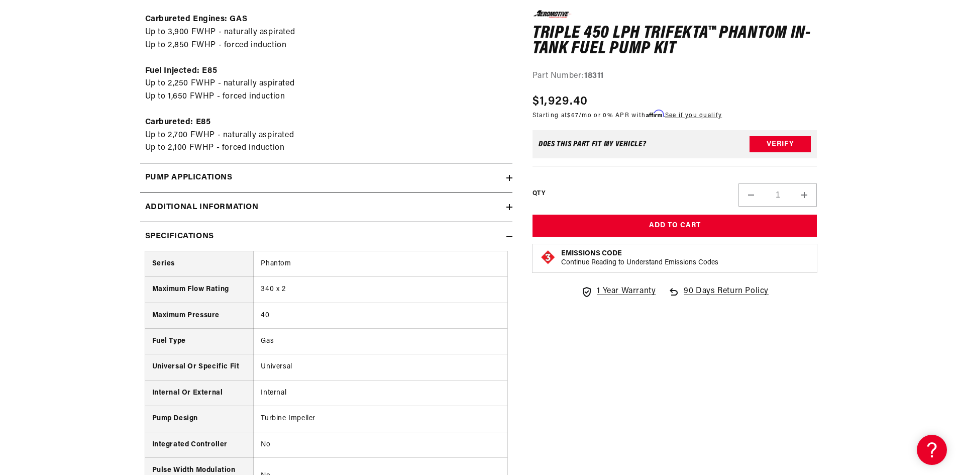
click at [358, 208] on div "Additional information" at bounding box center [323, 207] width 366 height 13
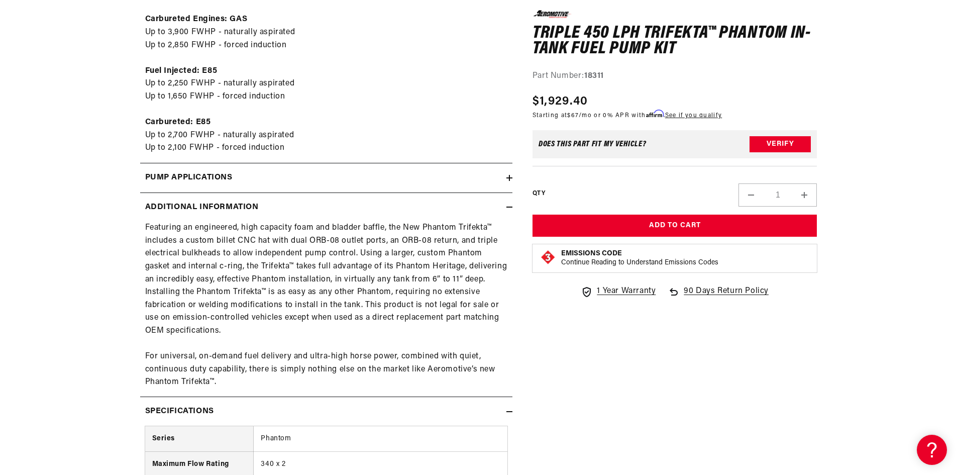
click at [358, 208] on div "Additional information" at bounding box center [323, 207] width 366 height 13
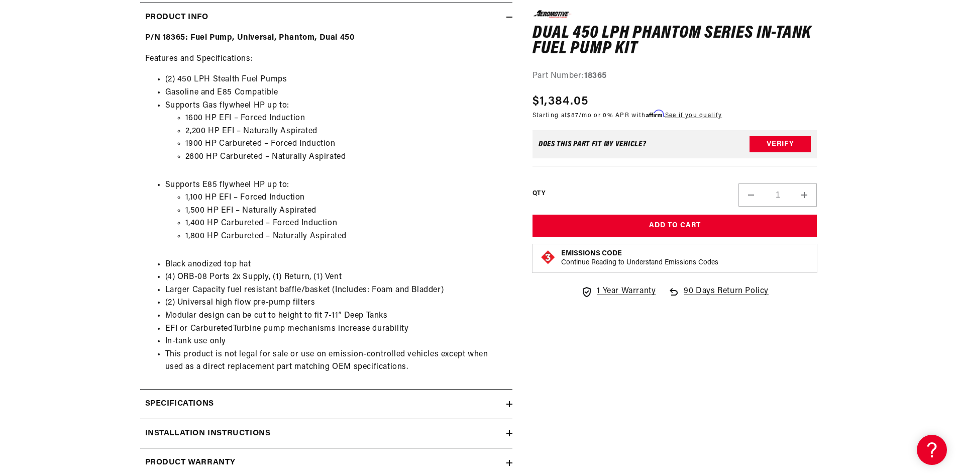
scroll to position [502, 0]
click at [359, 403] on div "Specifications" at bounding box center [323, 403] width 366 height 13
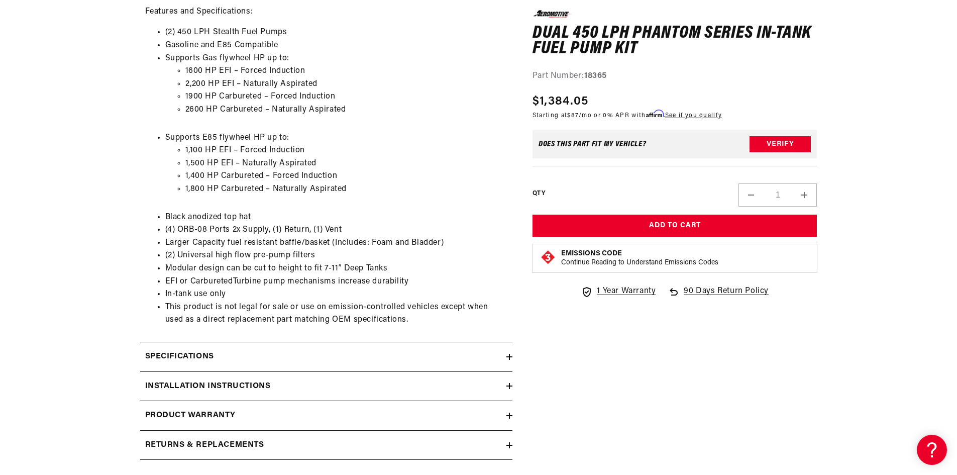
scroll to position [603, 0]
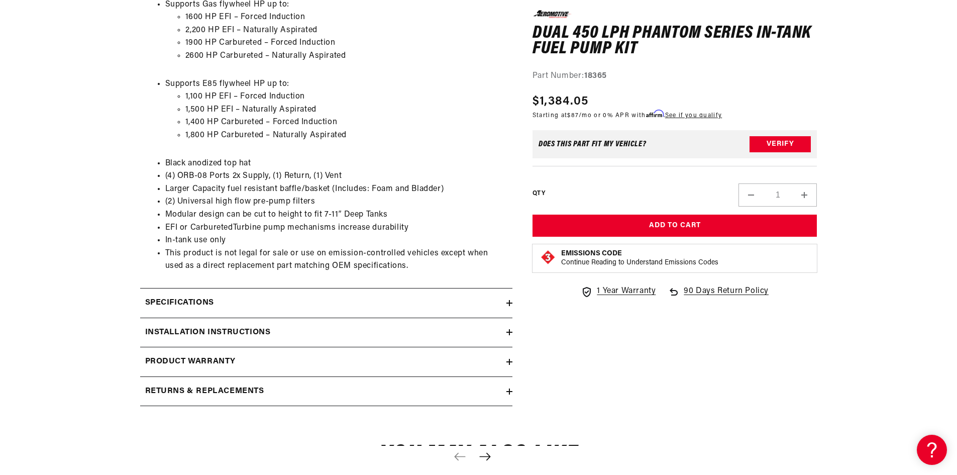
click at [401, 318] on summary "Installation Instructions" at bounding box center [326, 332] width 372 height 29
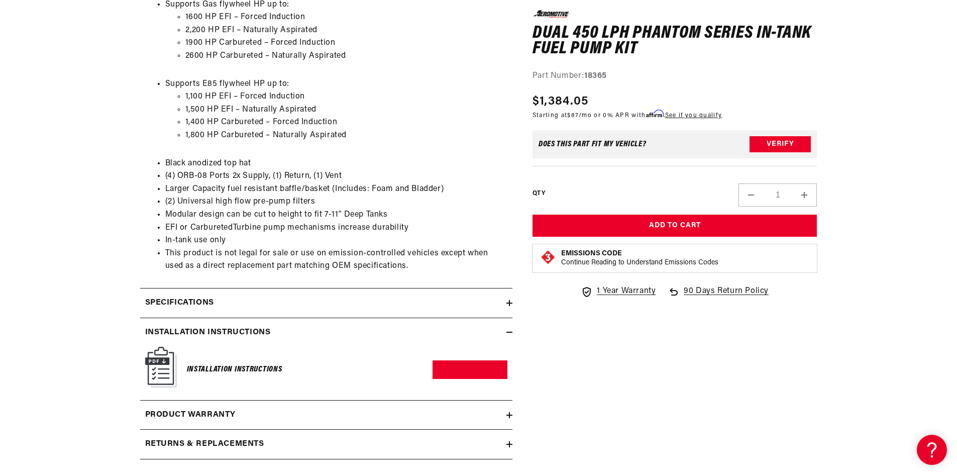
click at [401, 318] on summary "Installation Instructions" at bounding box center [326, 332] width 372 height 29
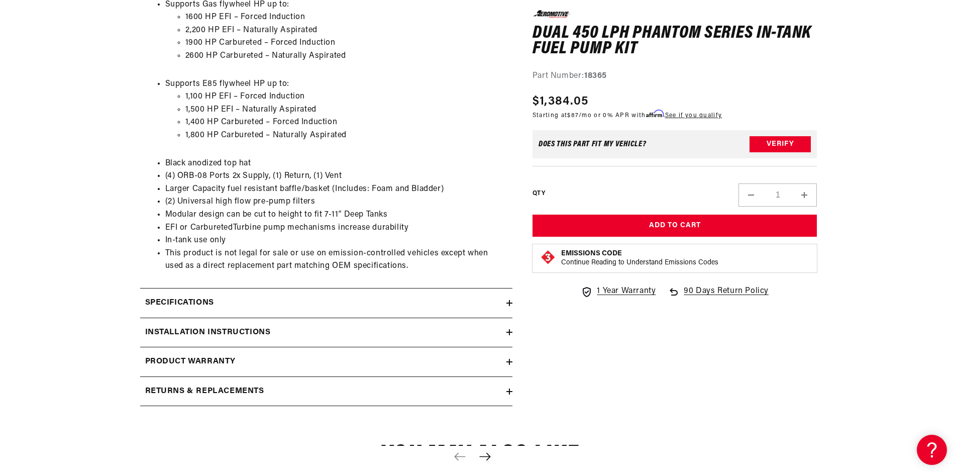
click at [388, 290] on summary "Specifications" at bounding box center [326, 302] width 372 height 29
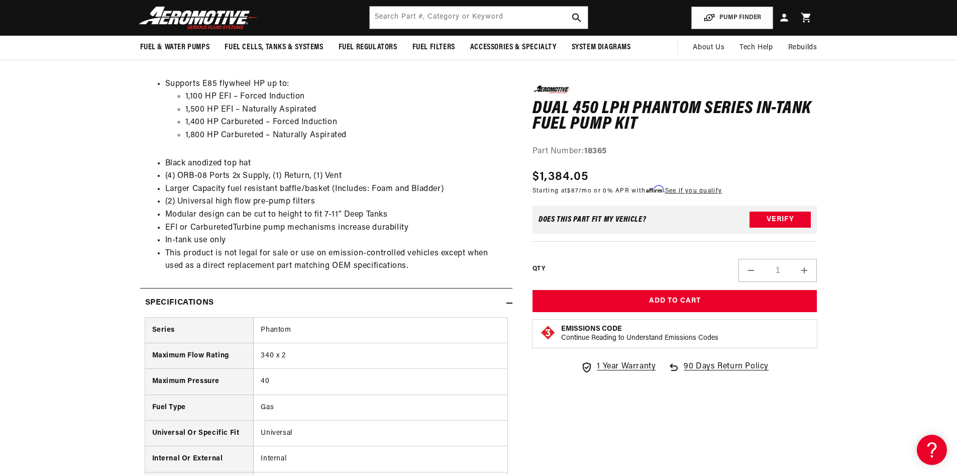
click at [468, 306] on div "Specifications" at bounding box center [323, 302] width 366 height 13
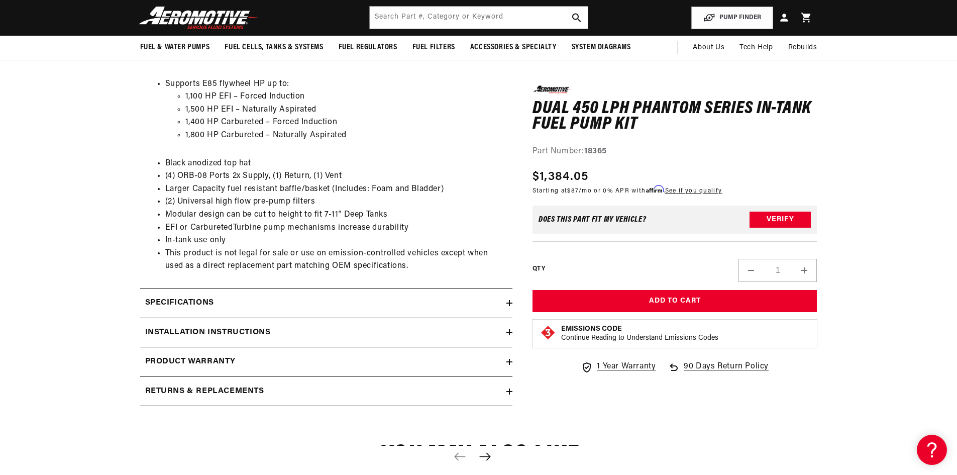
click at [420, 359] on div "Product warranty" at bounding box center [323, 361] width 366 height 13
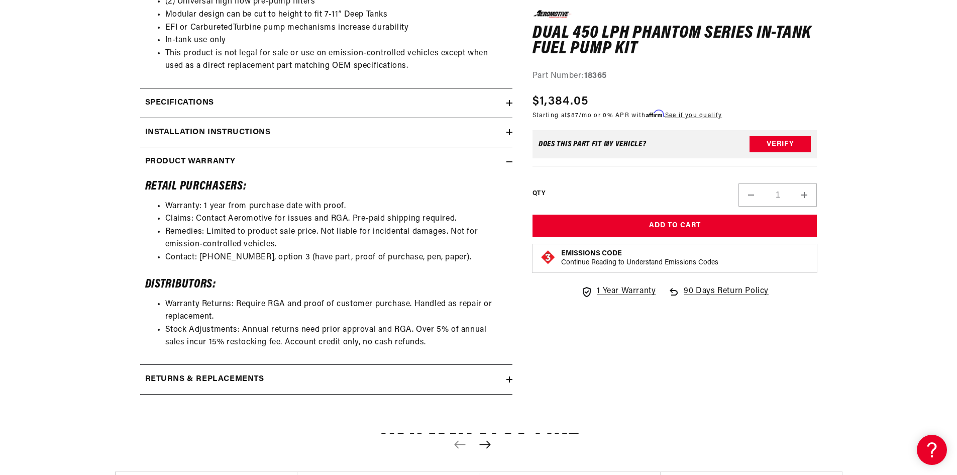
scroll to position [804, 0]
click at [464, 165] on div "Product warranty" at bounding box center [323, 160] width 366 height 13
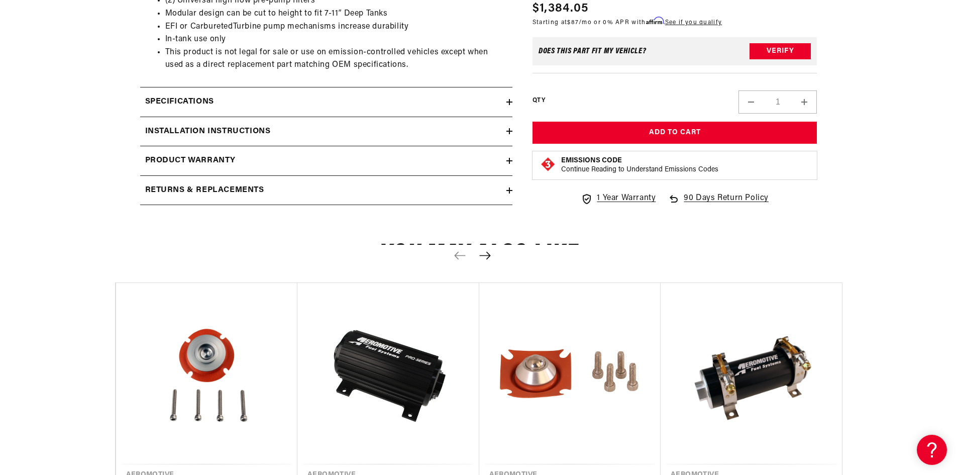
click at [425, 132] on div "Installation Instructions" at bounding box center [323, 131] width 366 height 13
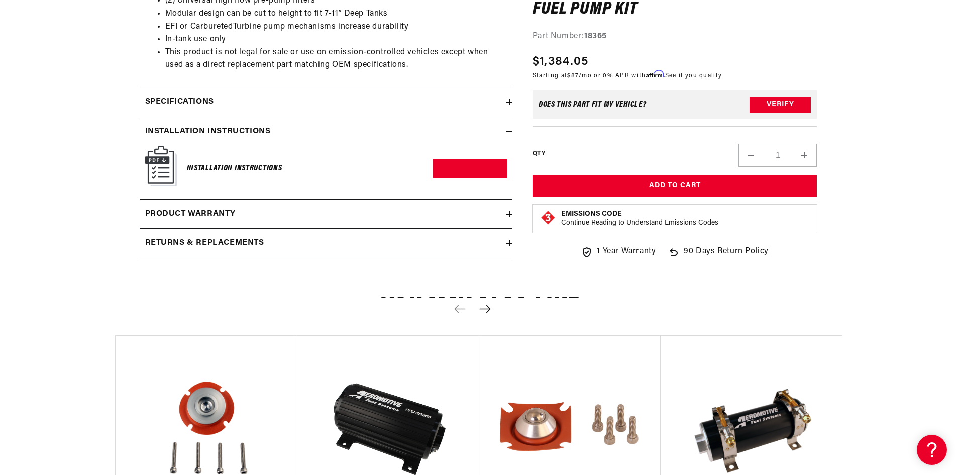
click at [241, 169] on h6 "Installation Instructions" at bounding box center [234, 169] width 95 height 14
click at [475, 174] on link "Download PDF" at bounding box center [469, 168] width 75 height 19
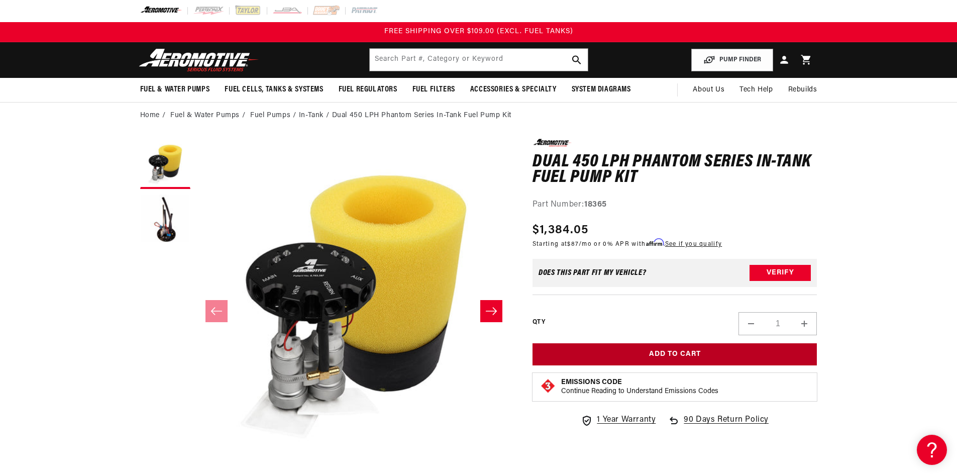
scroll to position [0, 0]
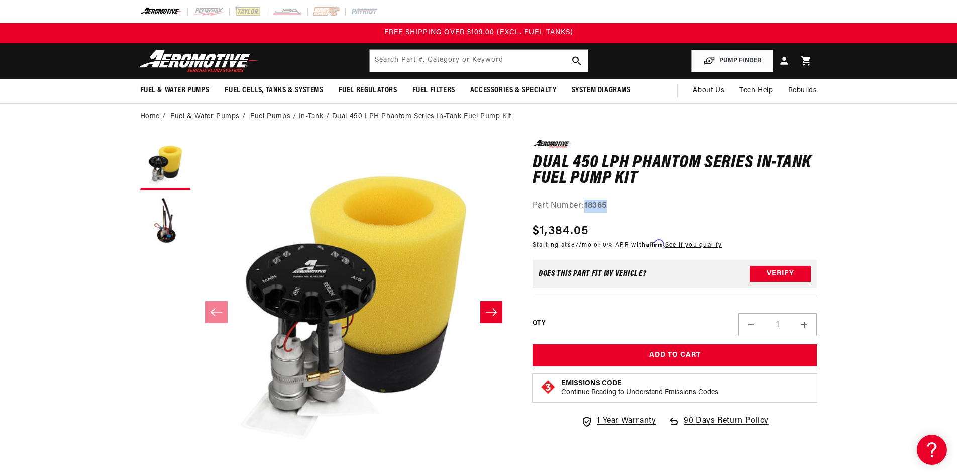
drag, startPoint x: 614, startPoint y: 204, endPoint x: 585, endPoint y: 203, distance: 29.1
click at [585, 203] on div "Part Number: 18365" at bounding box center [674, 205] width 285 height 13
copy strong "18365"
